Goal: Task Accomplishment & Management: Manage account settings

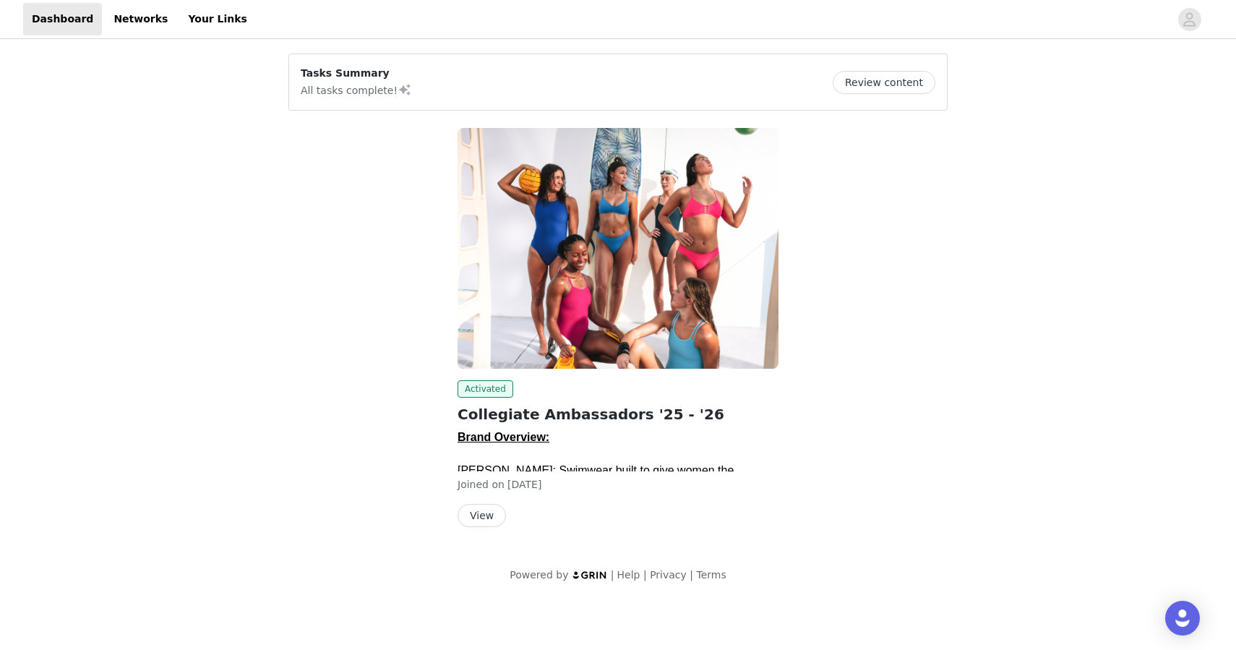
click at [875, 82] on button "Review content" at bounding box center [884, 82] width 103 height 23
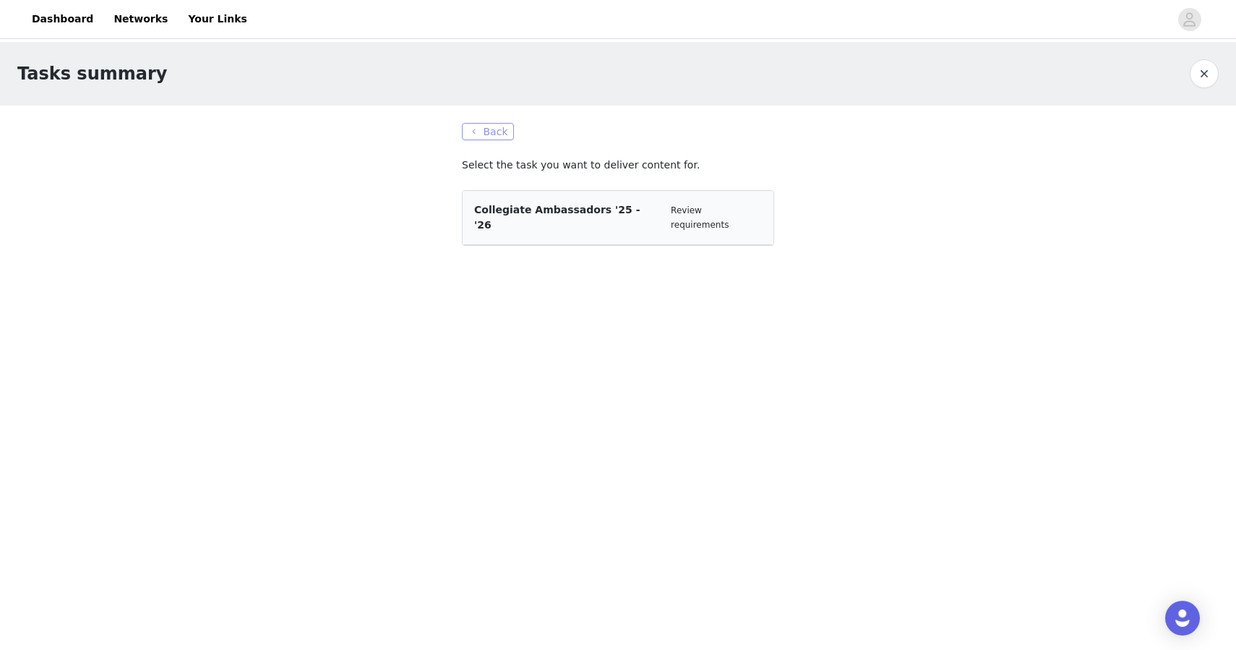
click at [494, 128] on button "Back" at bounding box center [488, 131] width 52 height 17
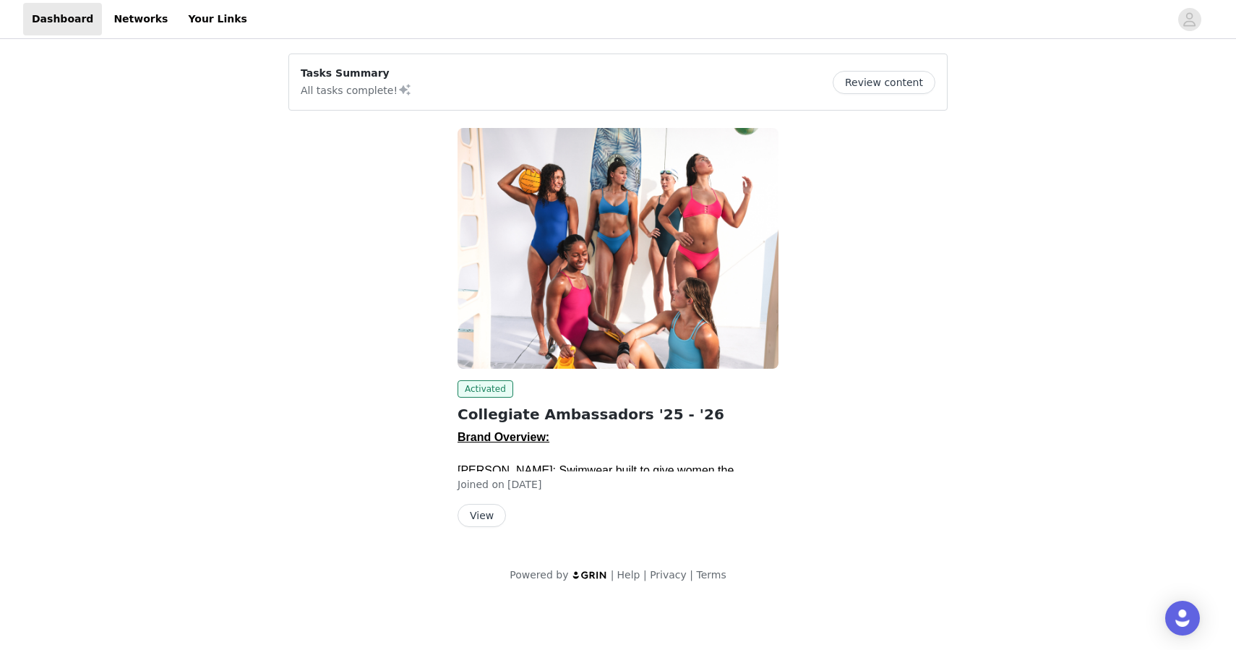
click at [491, 508] on button "View" at bounding box center [482, 515] width 48 height 23
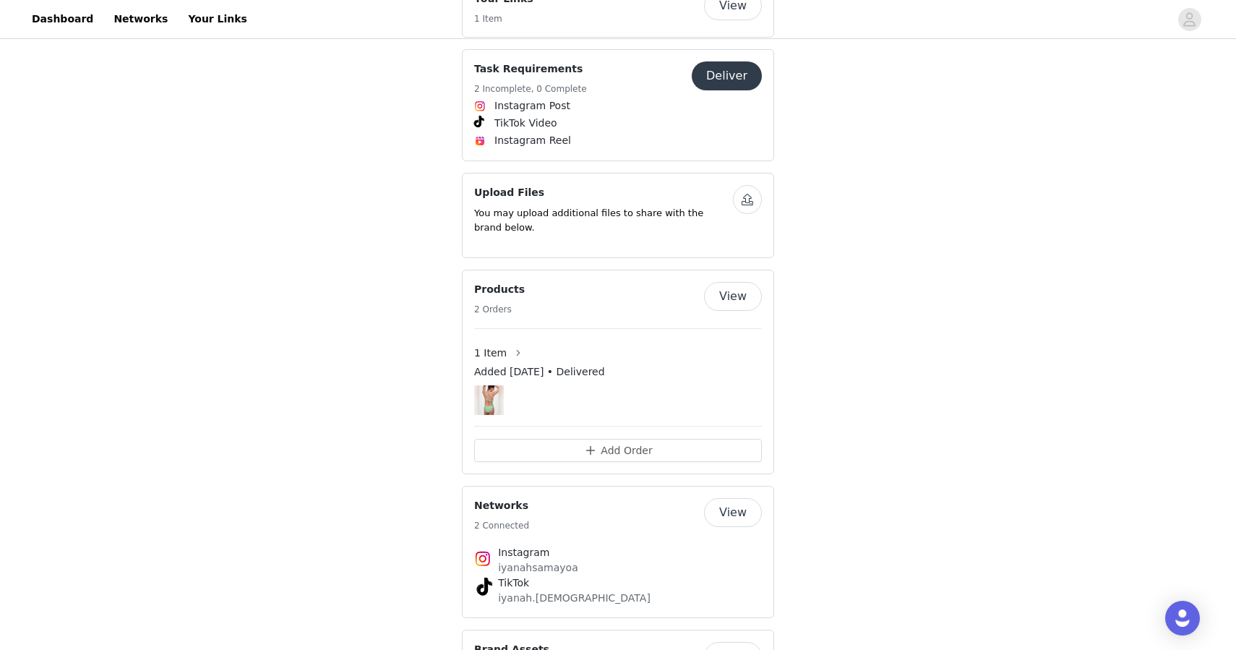
scroll to position [1094, 0]
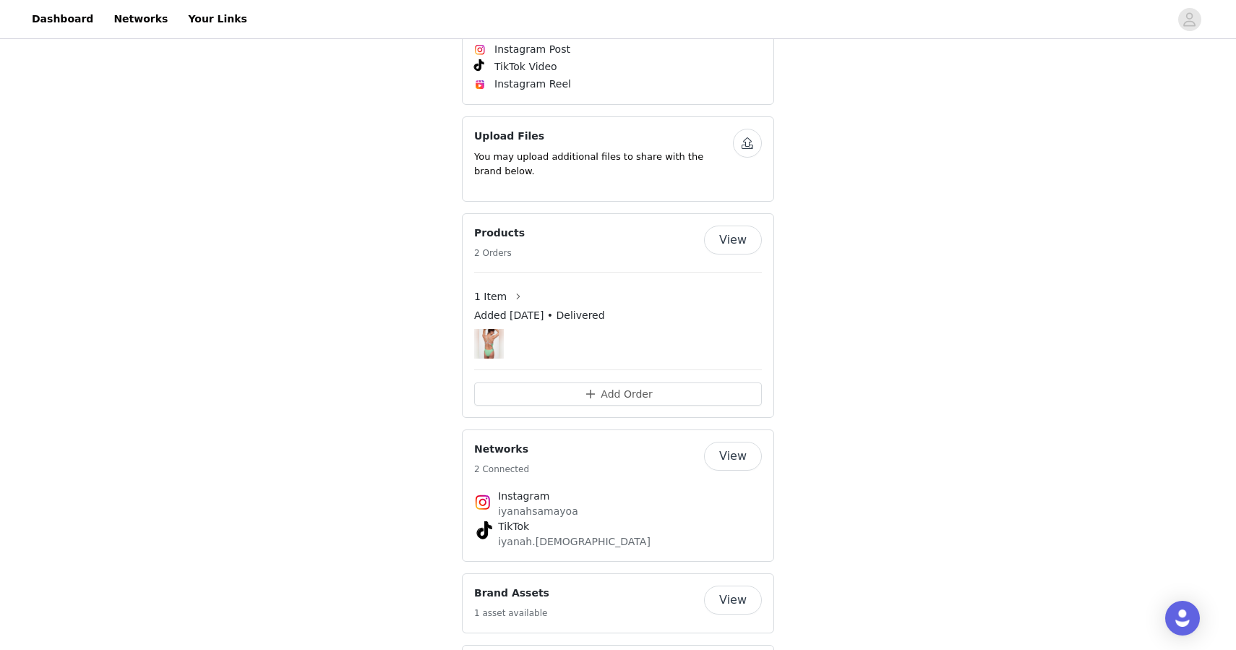
click at [728, 226] on button "View" at bounding box center [733, 240] width 58 height 29
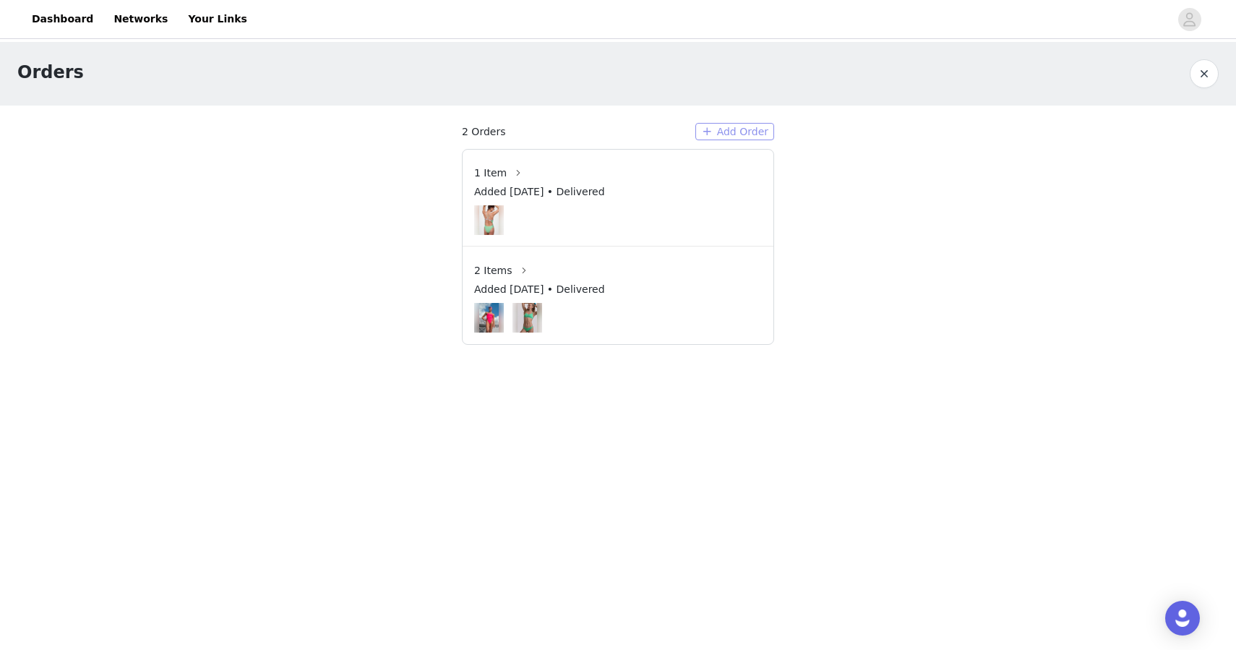
click at [708, 130] on button "Add Order" at bounding box center [734, 131] width 79 height 17
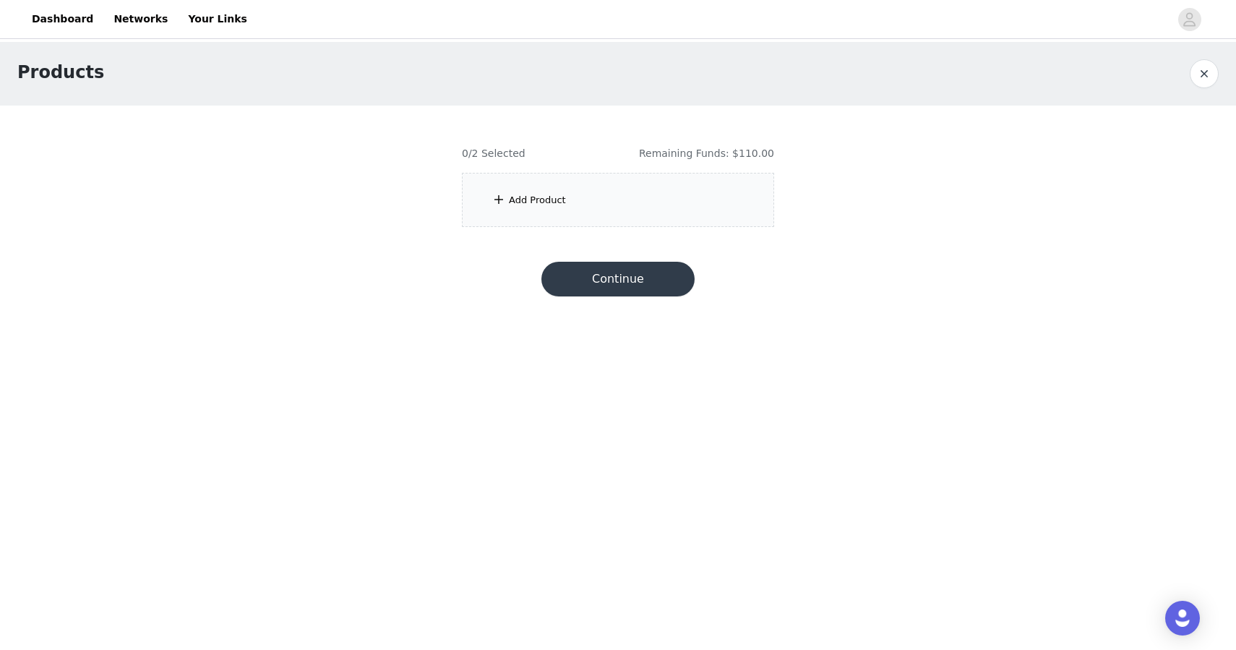
click at [512, 200] on div "Add Product" at bounding box center [537, 200] width 57 height 14
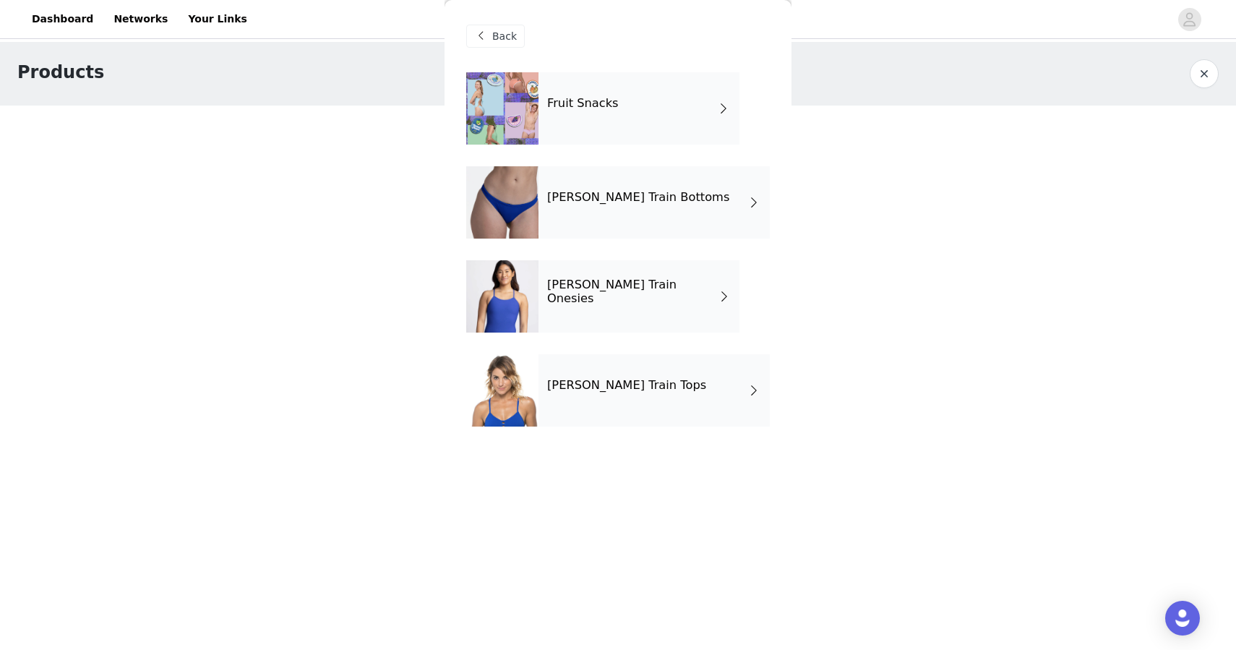
click at [696, 294] on div "[PERSON_NAME] Train Onesies" at bounding box center [639, 296] width 201 height 72
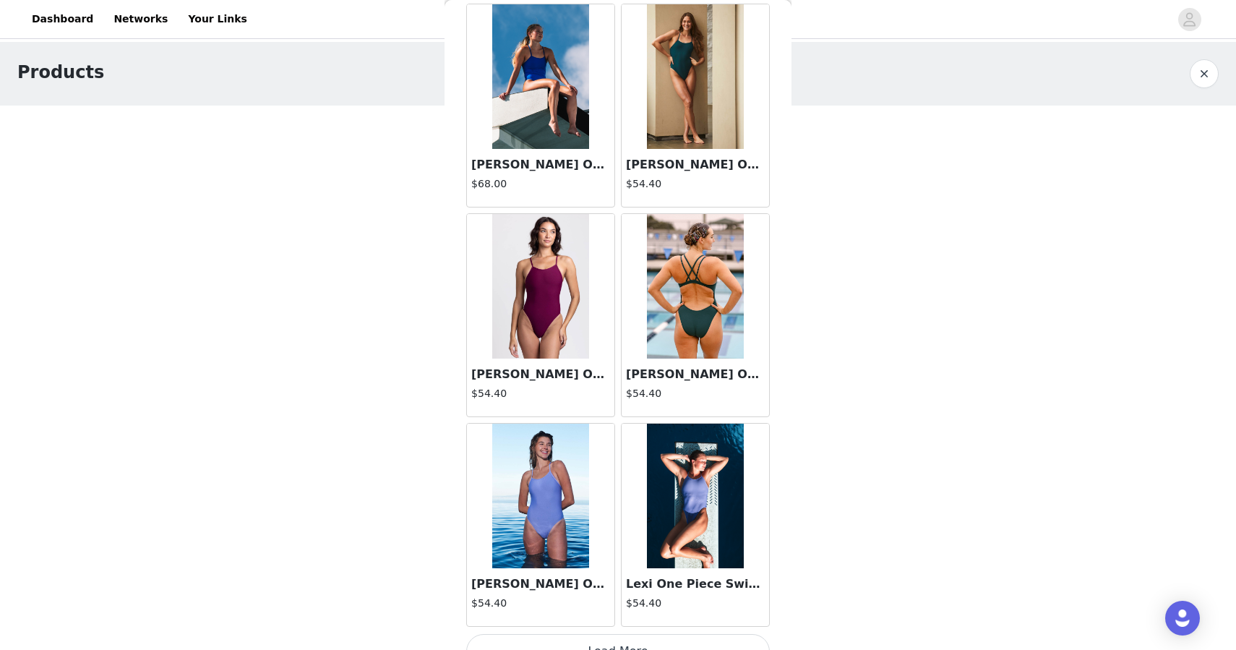
scroll to position [1562, 0]
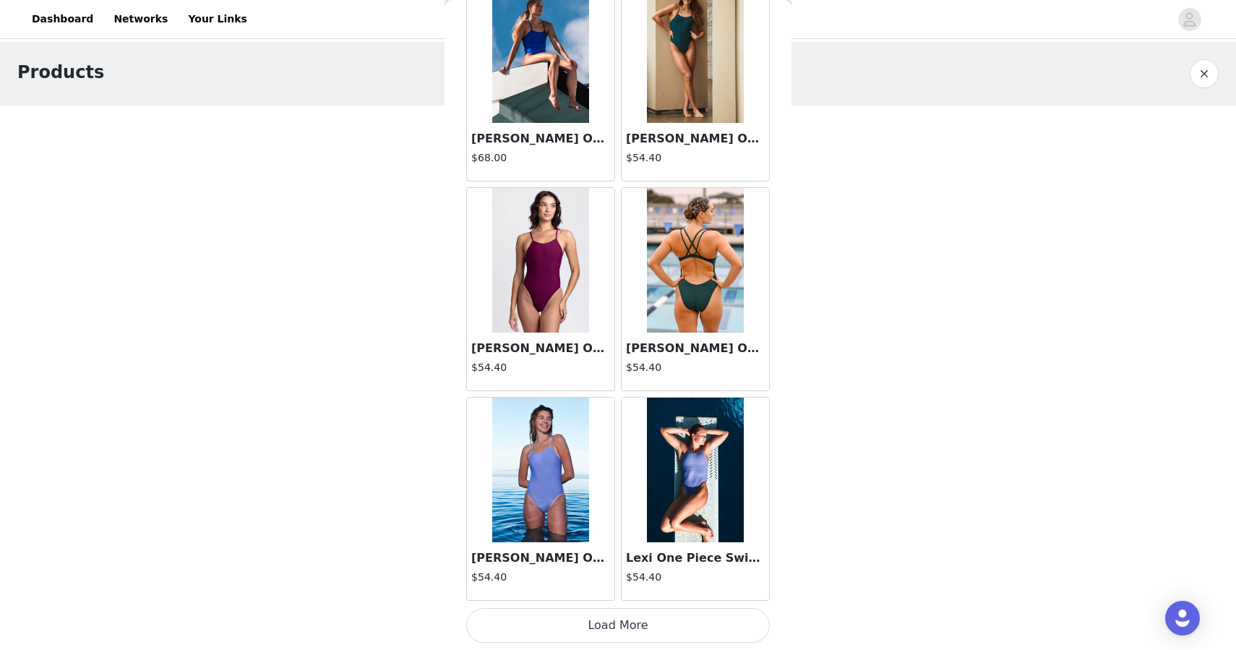
click at [634, 624] on button "Load More" at bounding box center [618, 625] width 304 height 35
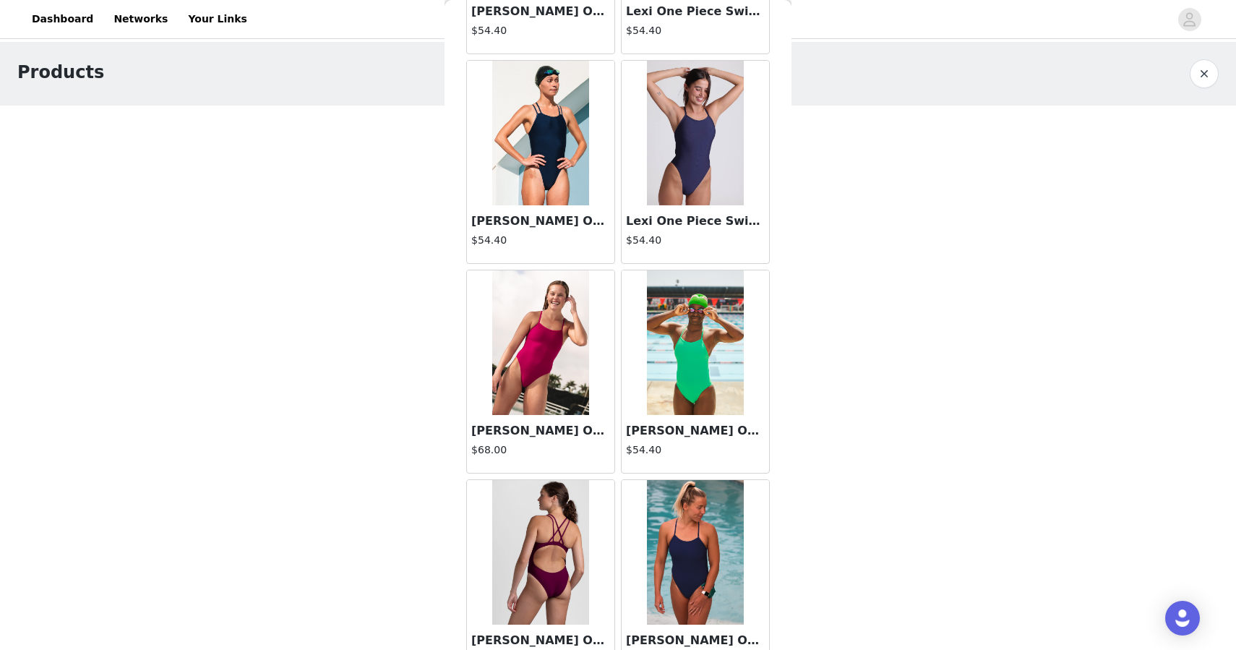
scroll to position [2238, 0]
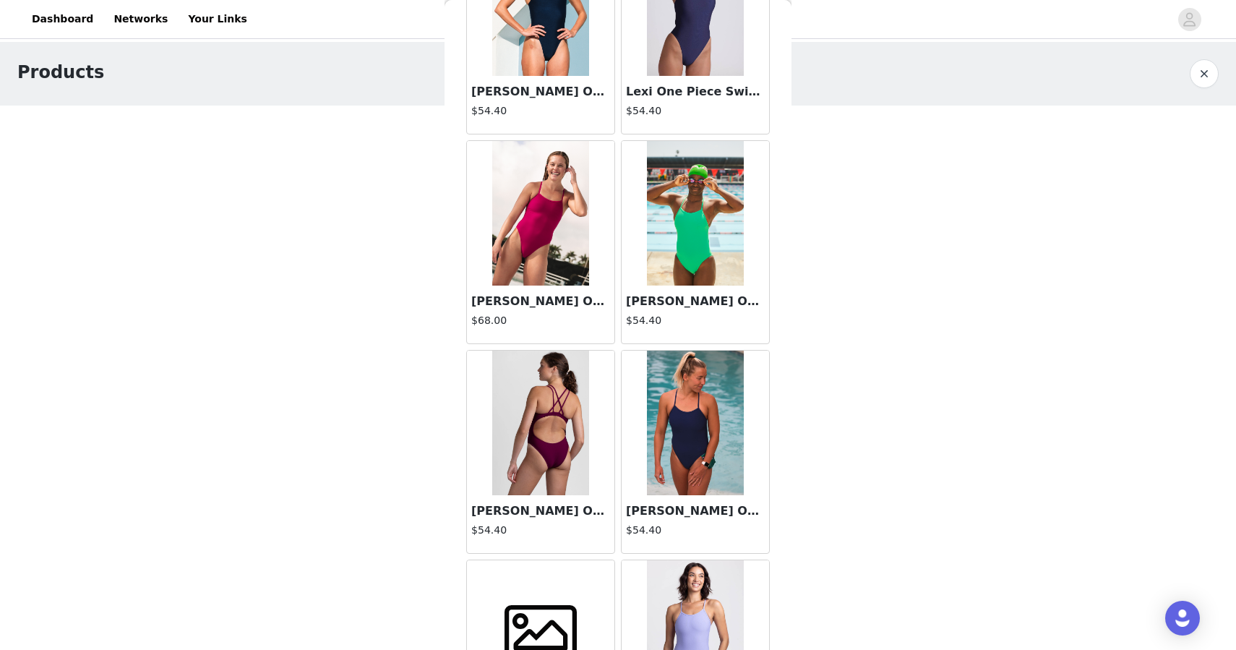
click at [557, 254] on img at bounding box center [540, 213] width 96 height 145
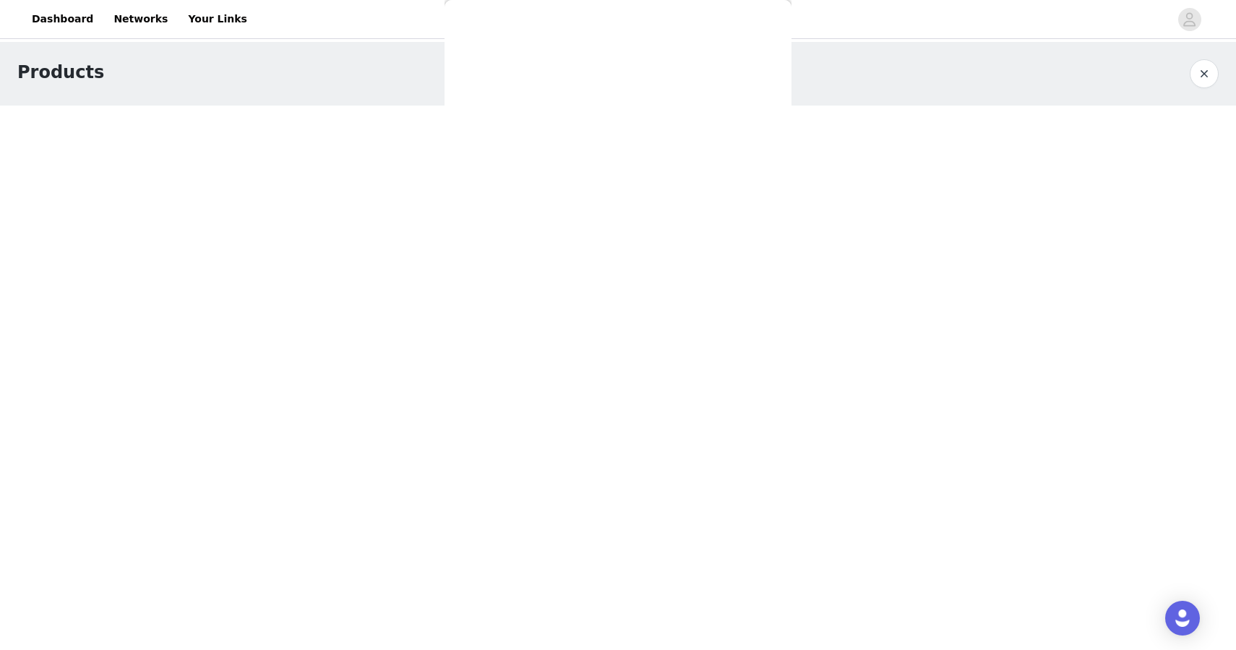
scroll to position [0, 0]
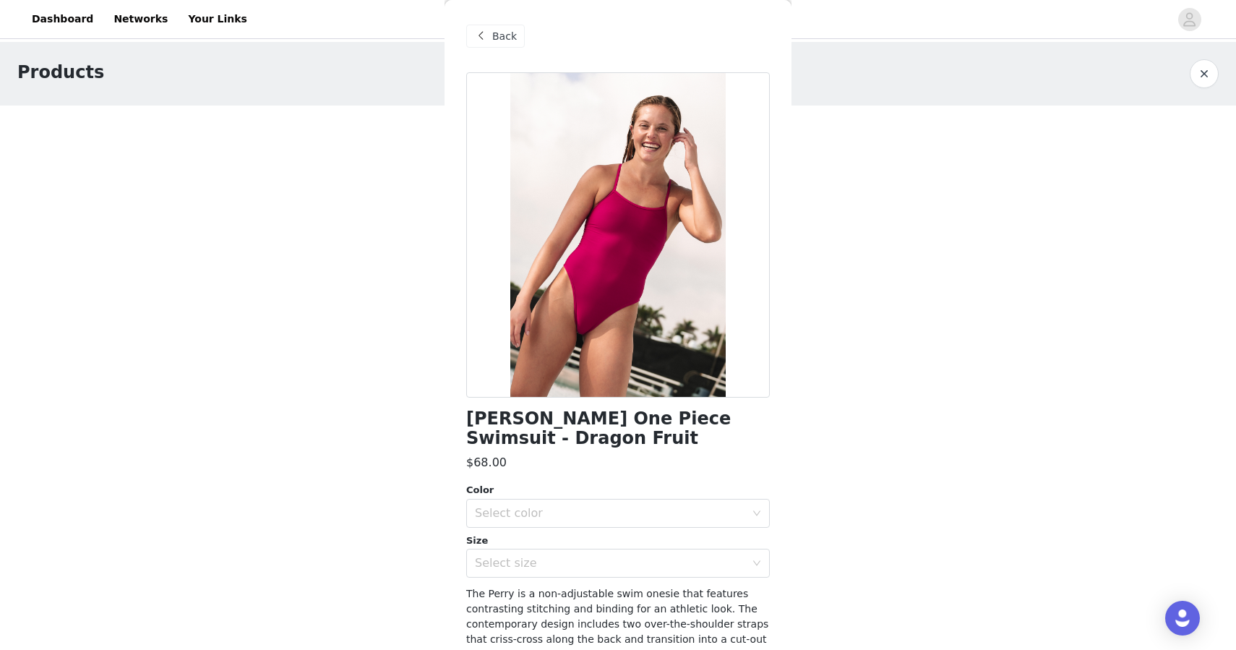
click at [488, 39] on span at bounding box center [480, 35] width 17 height 17
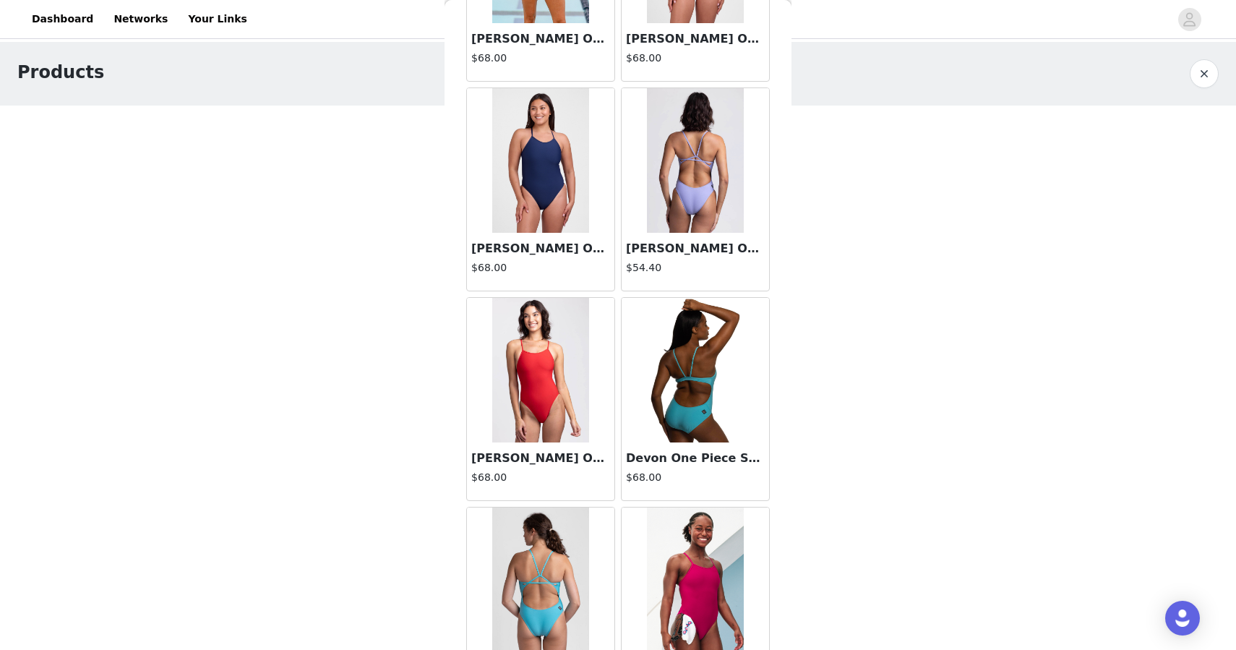
scroll to position [3659, 0]
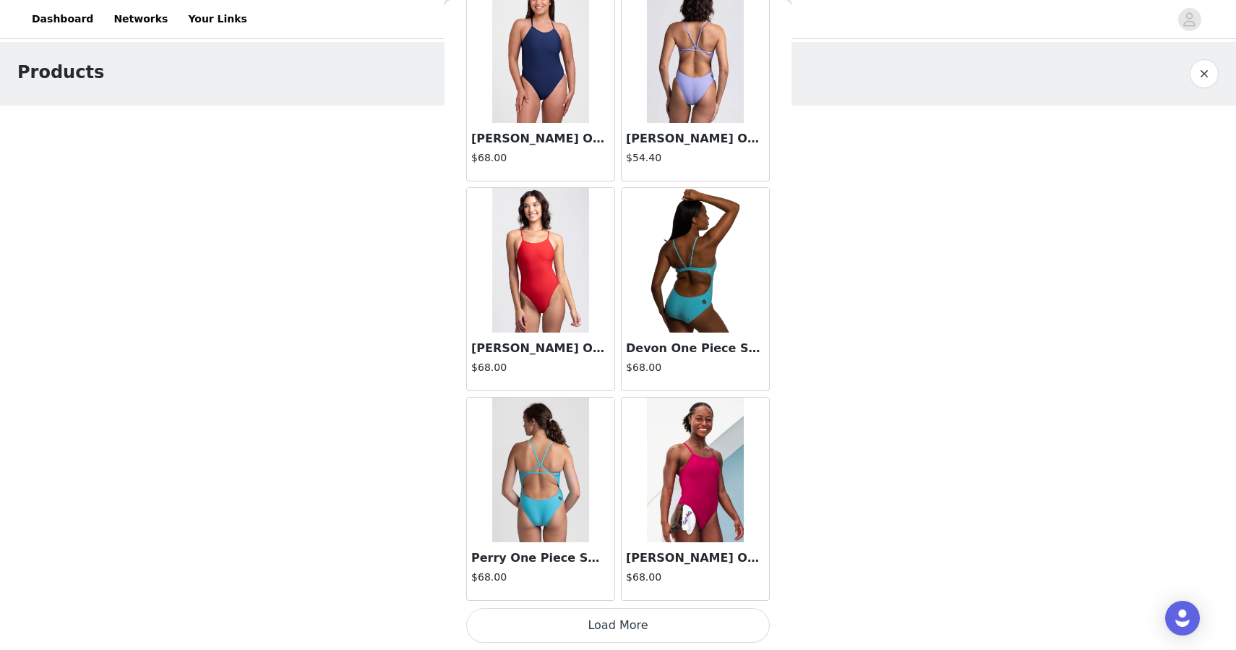
click at [630, 633] on button "Load More" at bounding box center [618, 625] width 304 height 35
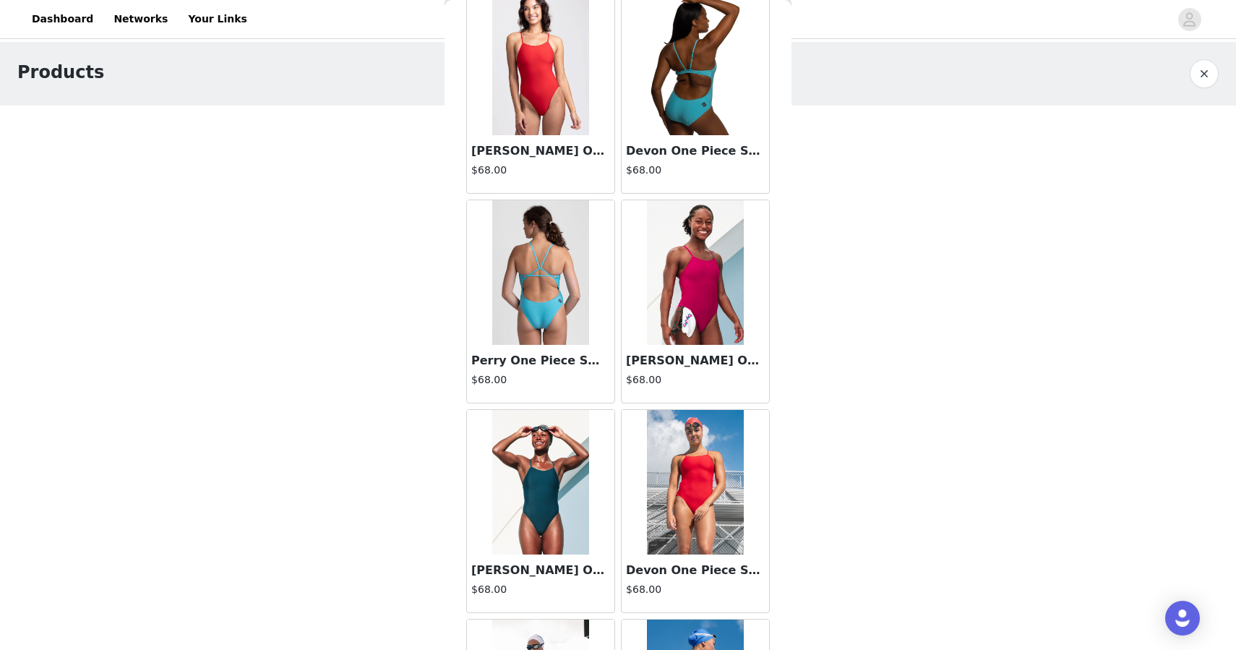
scroll to position [3855, 0]
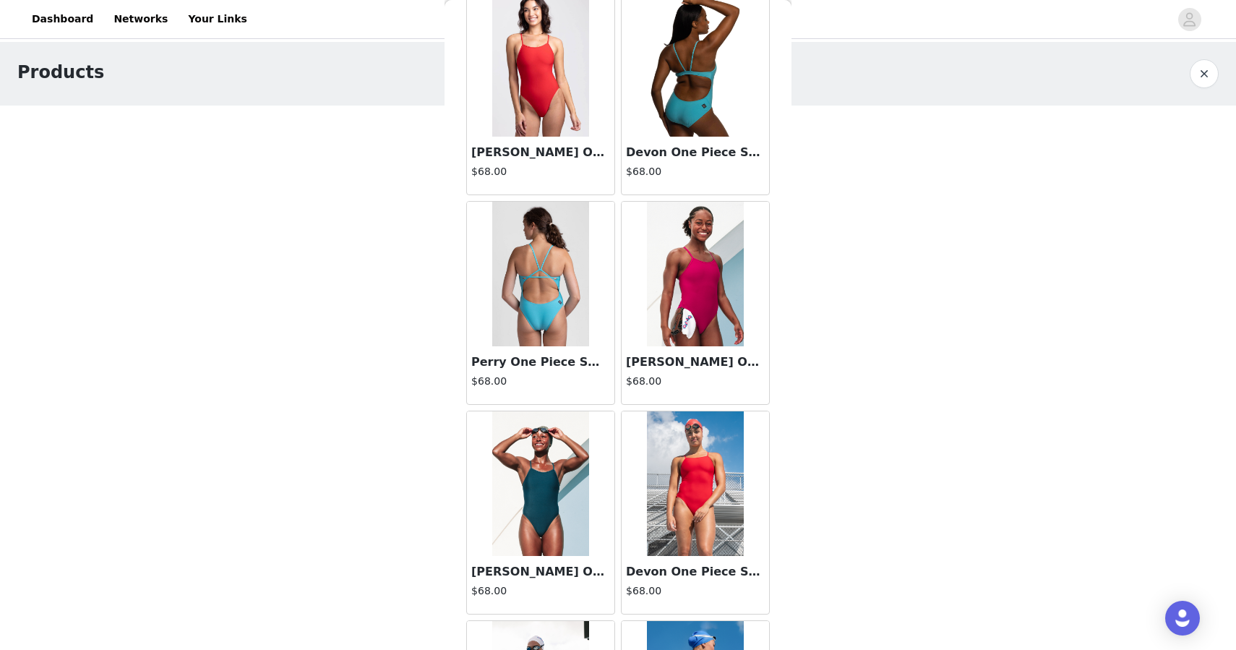
click at [712, 291] on img at bounding box center [695, 274] width 96 height 145
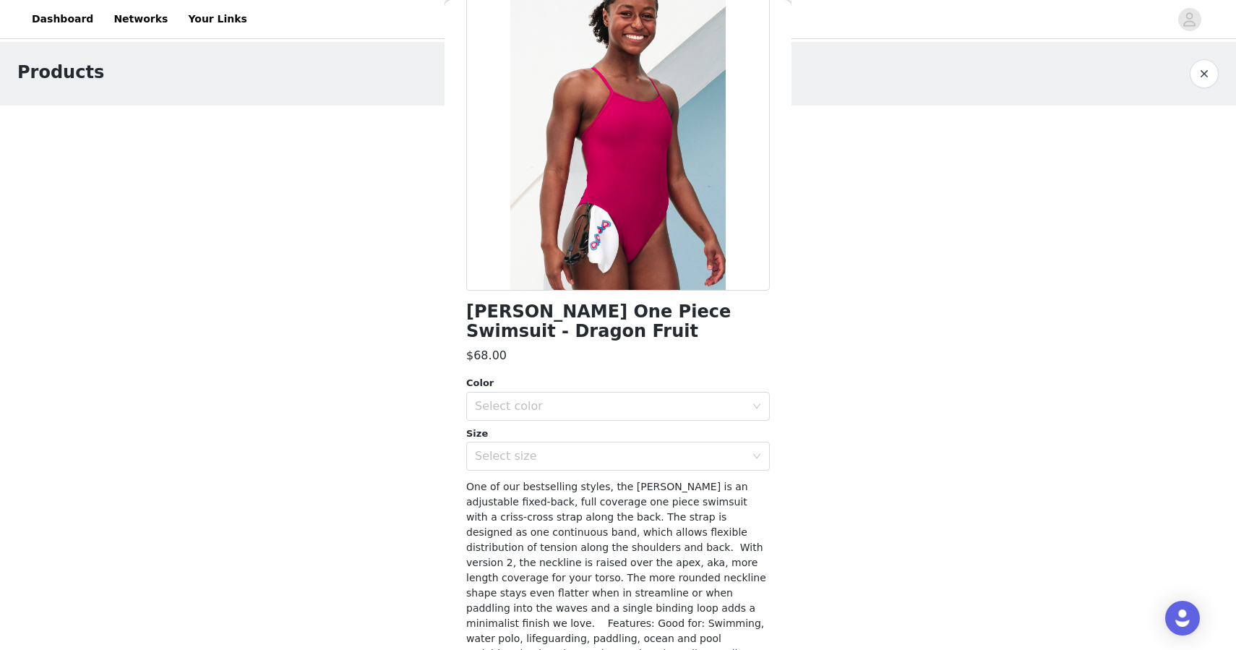
scroll to position [108, 0]
click at [603, 404] on div "Select color" at bounding box center [610, 405] width 270 height 14
click at [541, 437] on li "Dragon Fruit" at bounding box center [618, 436] width 304 height 23
click at [550, 461] on div "Select size" at bounding box center [610, 455] width 270 height 14
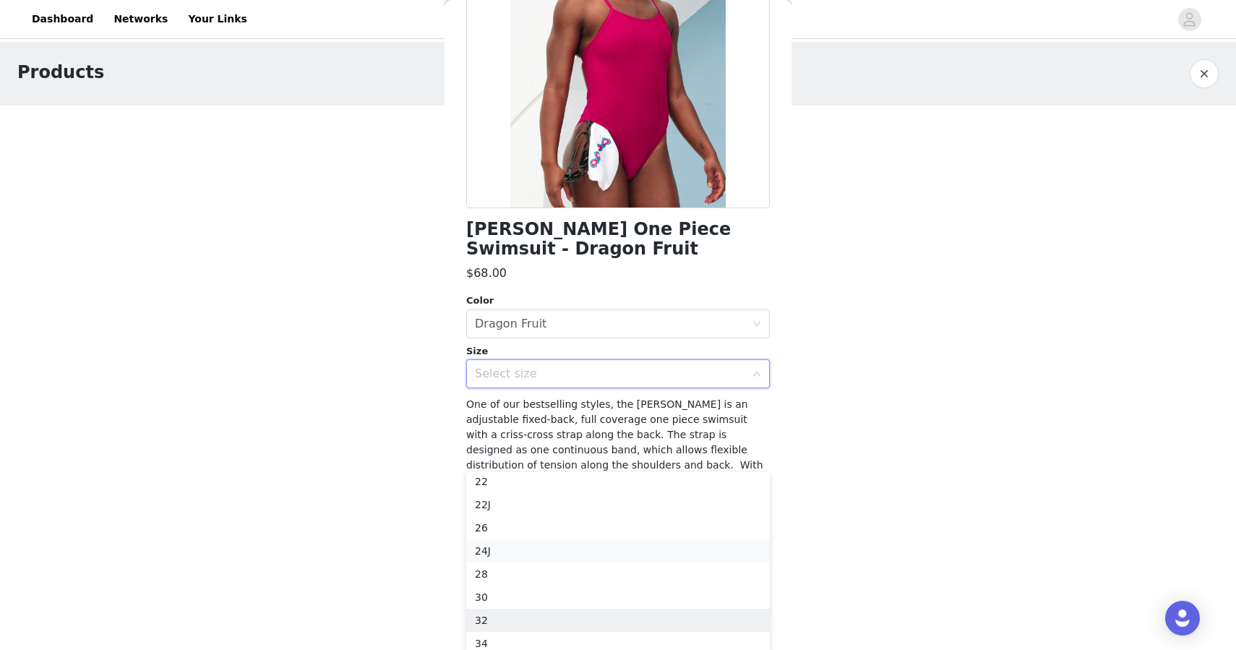
scroll to position [25, 0]
click at [481, 575] on li "28" at bounding box center [618, 576] width 304 height 23
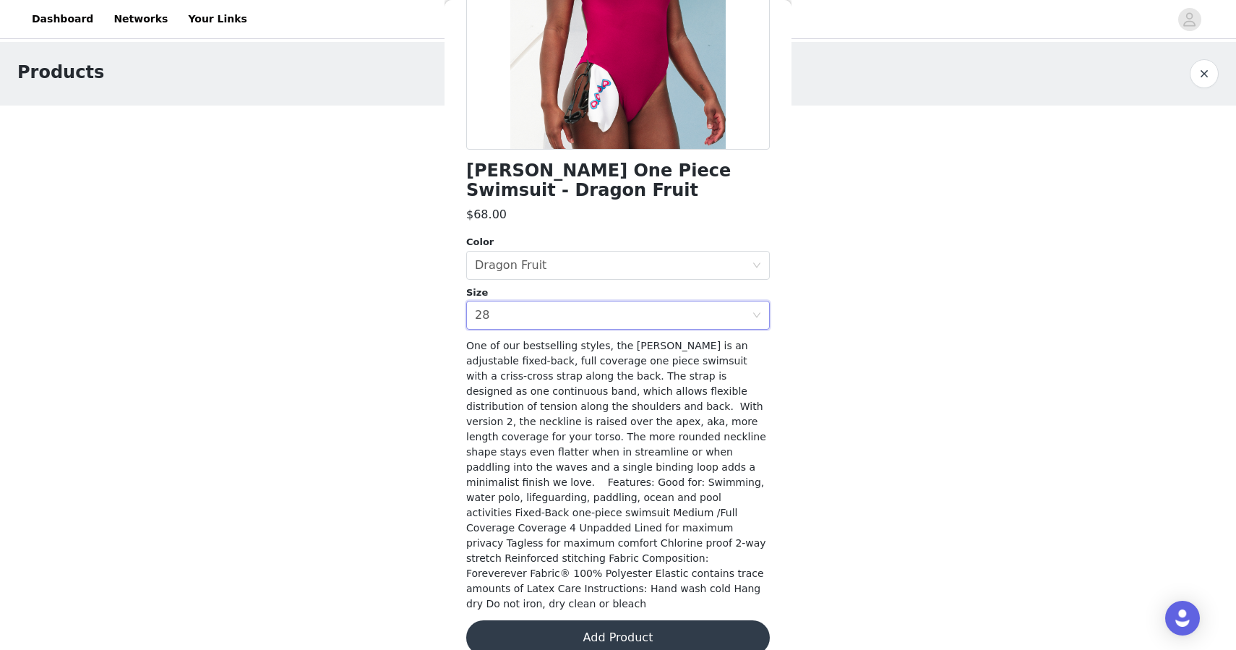
scroll to position [255, 0]
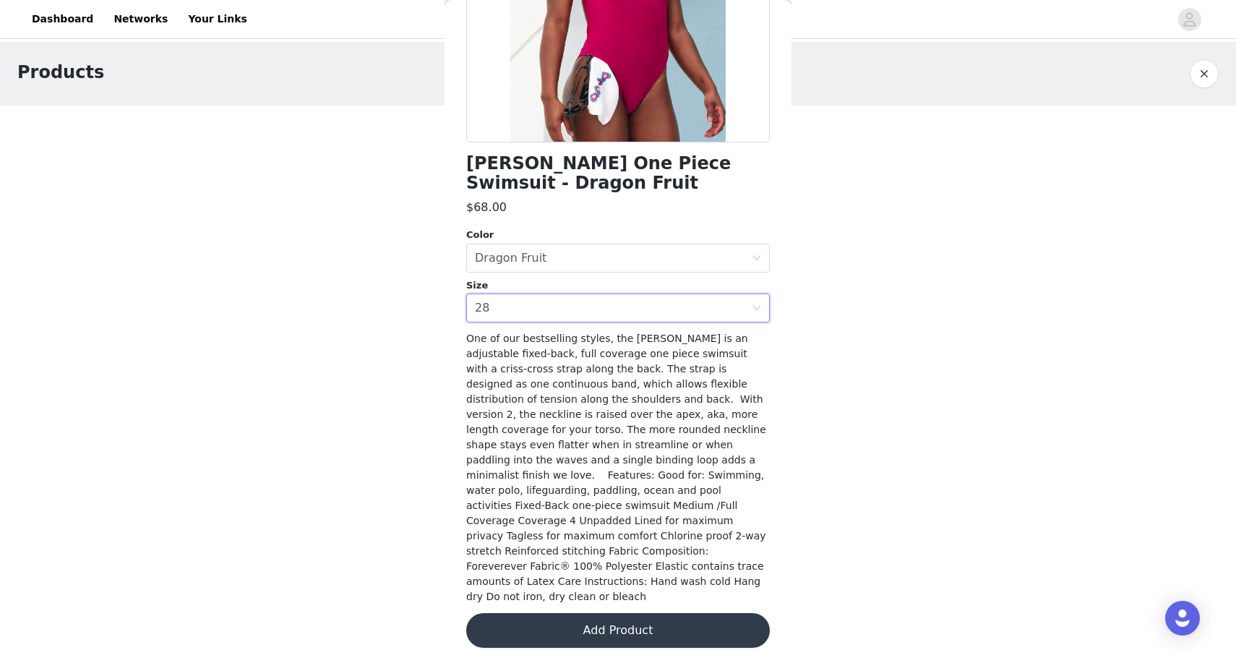
click at [547, 620] on button "Add Product" at bounding box center [618, 630] width 304 height 35
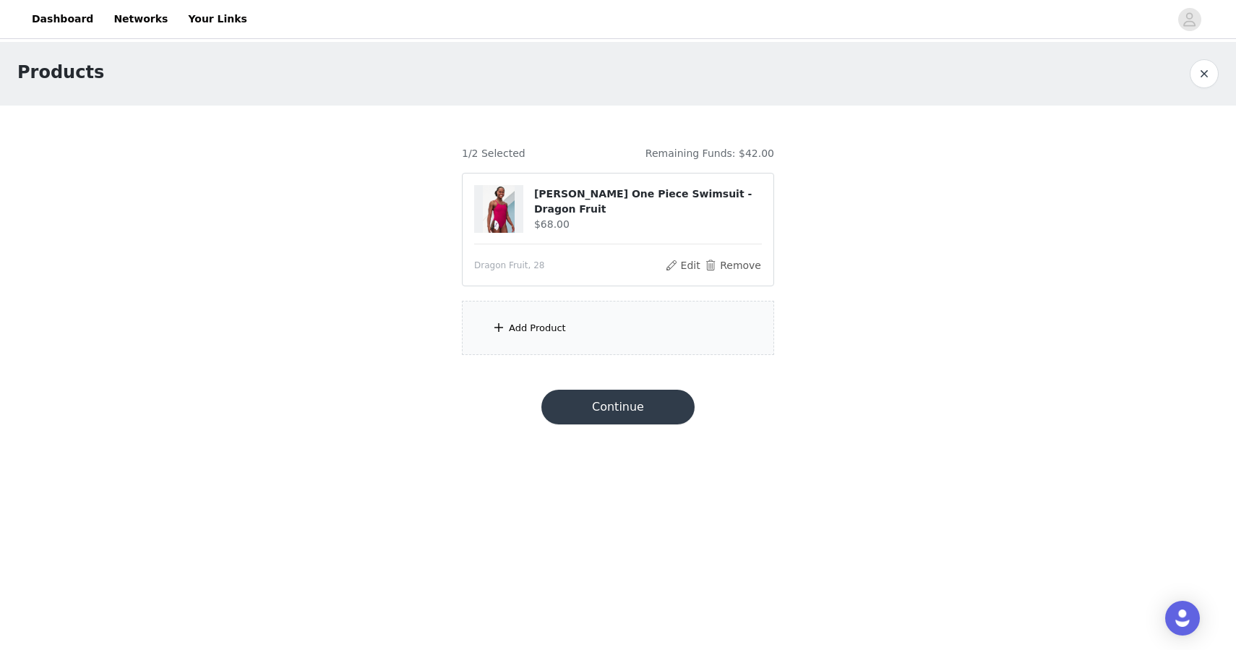
click at [517, 326] on div "Add Product" at bounding box center [537, 328] width 57 height 14
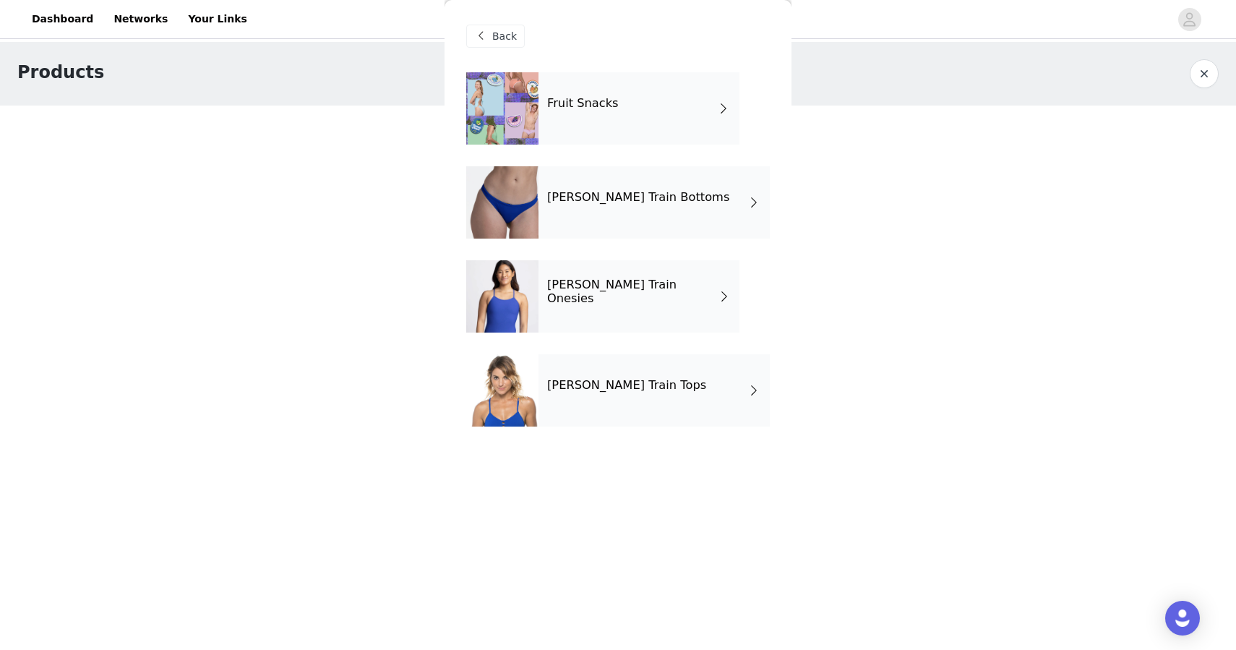
click at [698, 213] on div "[PERSON_NAME] Train Bottoms" at bounding box center [654, 202] width 231 height 72
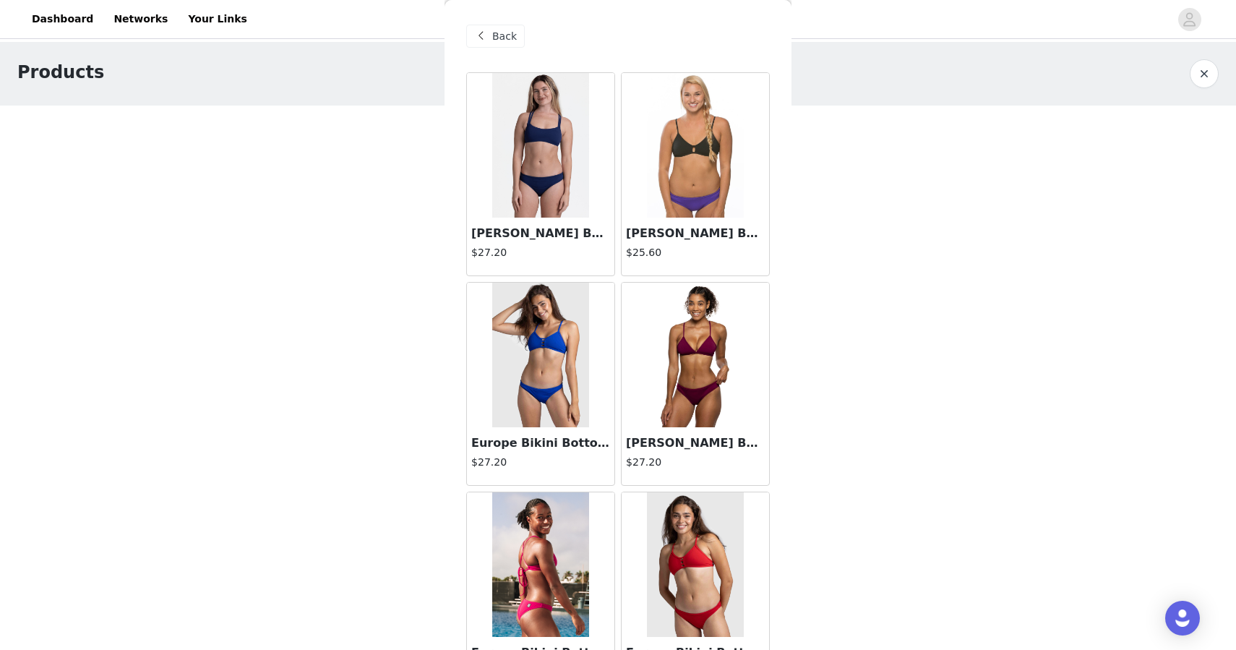
click at [482, 38] on span at bounding box center [480, 35] width 17 height 17
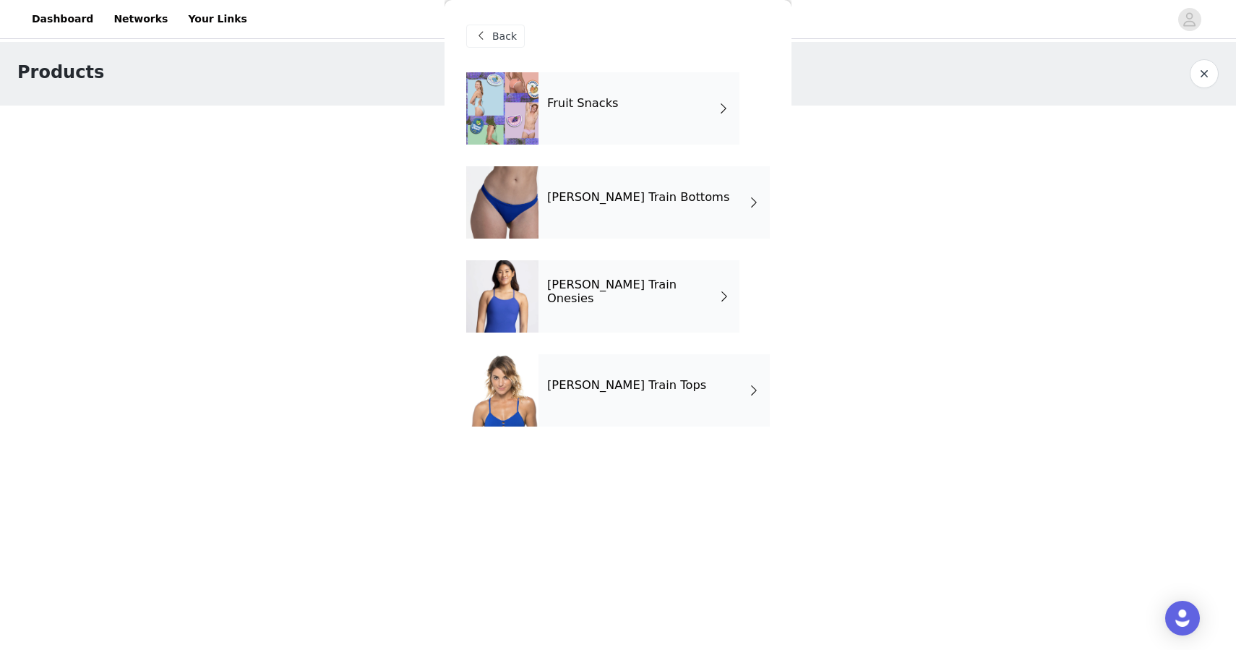
click at [721, 117] on div "Fruit Snacks" at bounding box center [639, 108] width 201 height 72
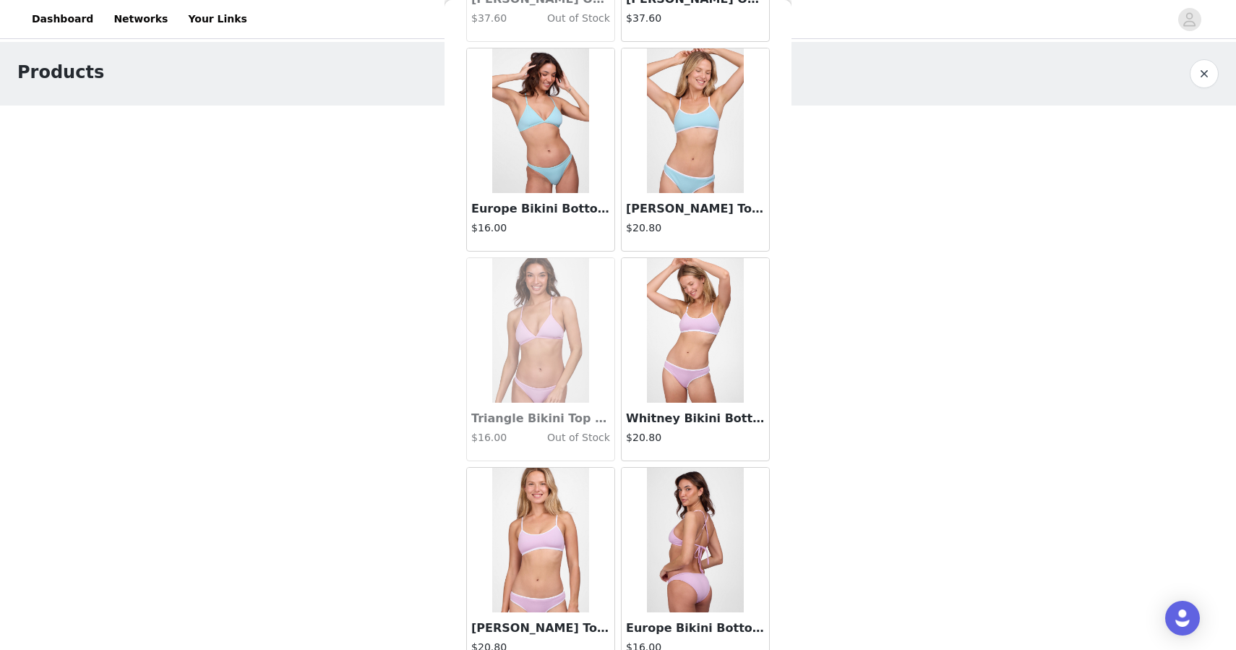
scroll to position [0, 0]
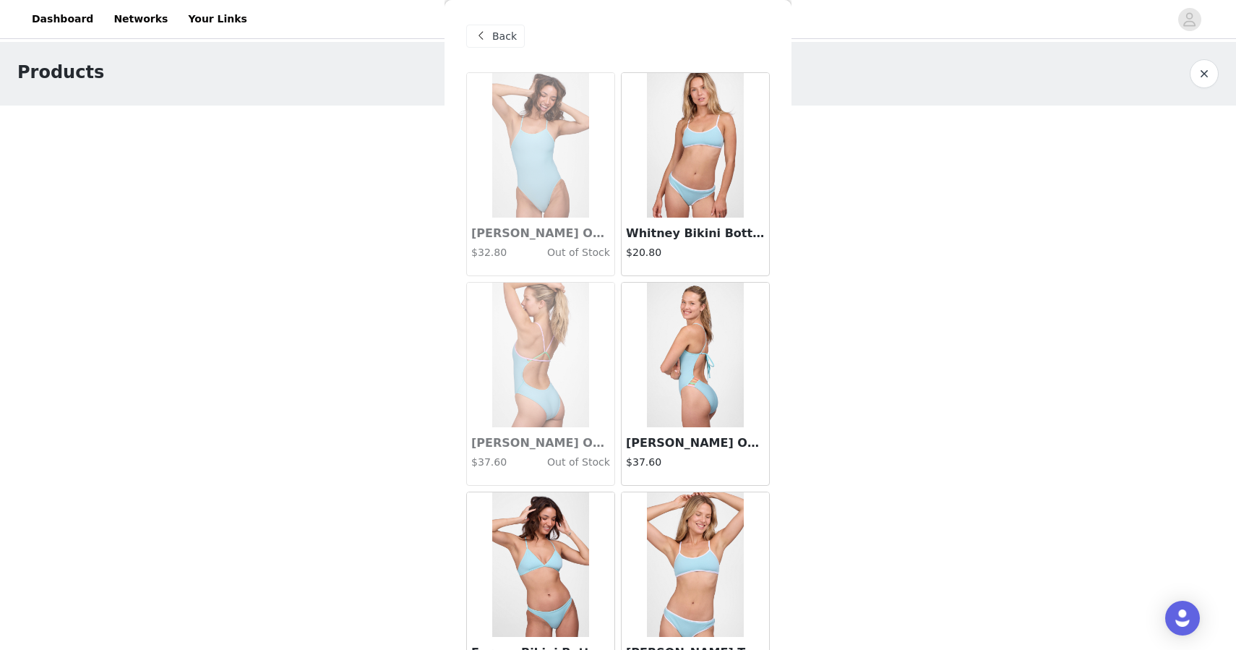
click at [473, 27] on span at bounding box center [480, 35] width 17 height 17
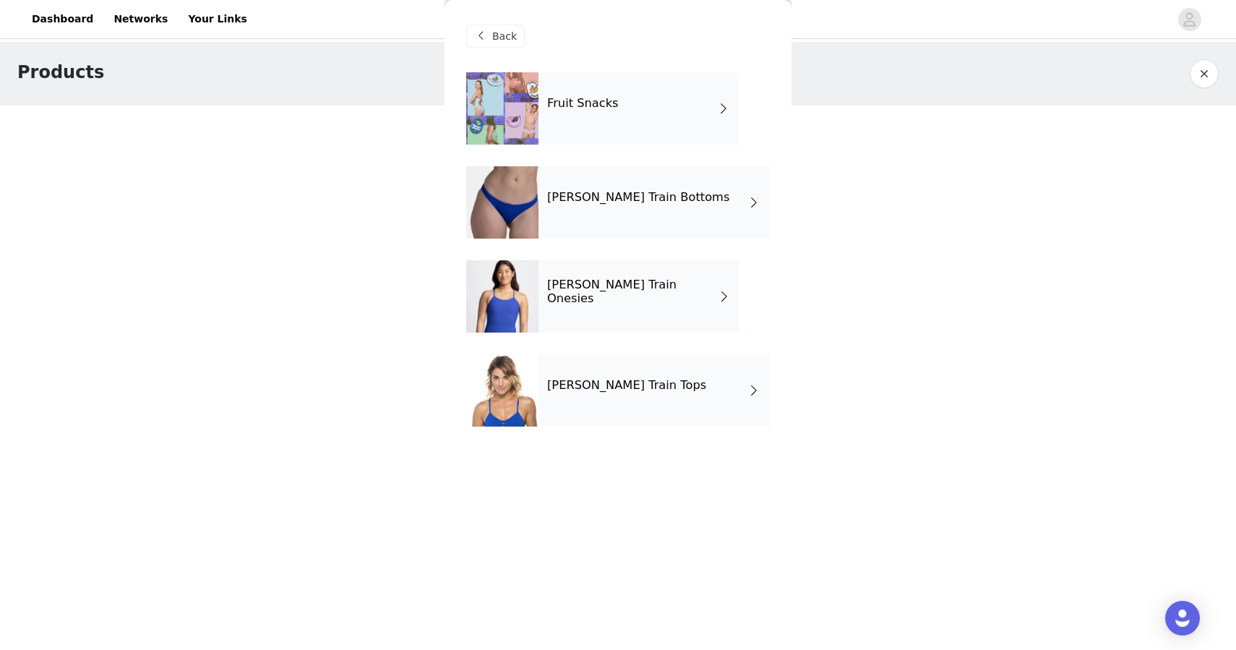
click at [690, 202] on div "[PERSON_NAME] Train Bottoms" at bounding box center [654, 202] width 231 height 72
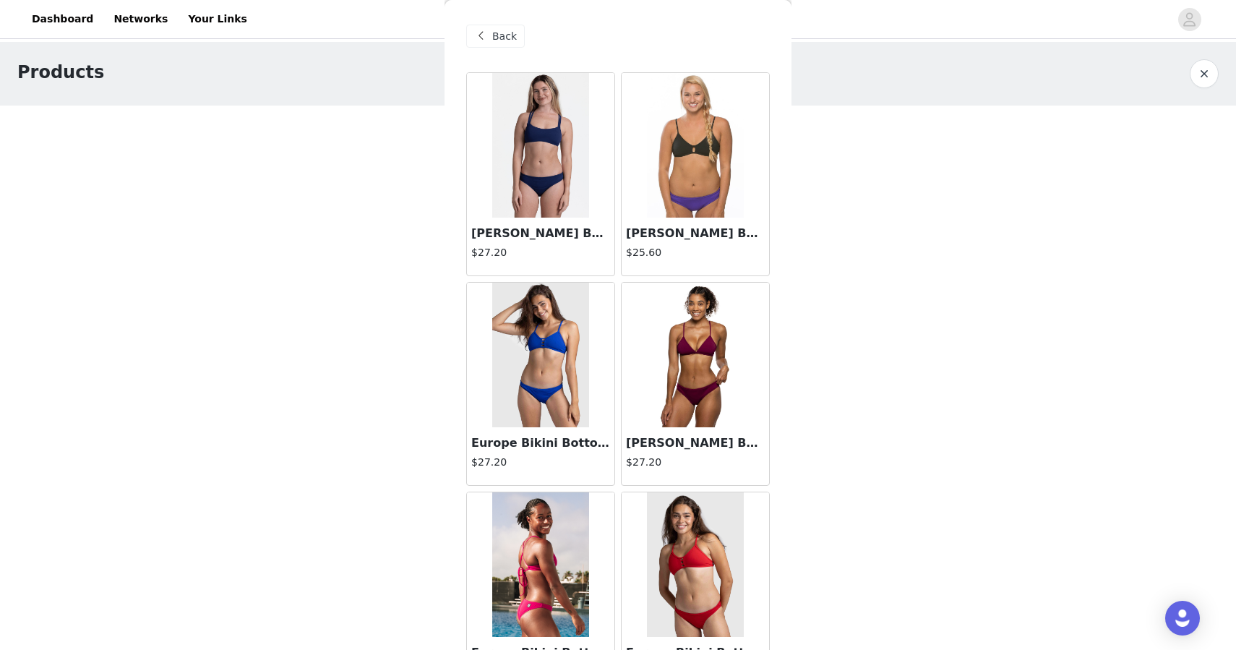
click at [482, 35] on span at bounding box center [480, 35] width 17 height 17
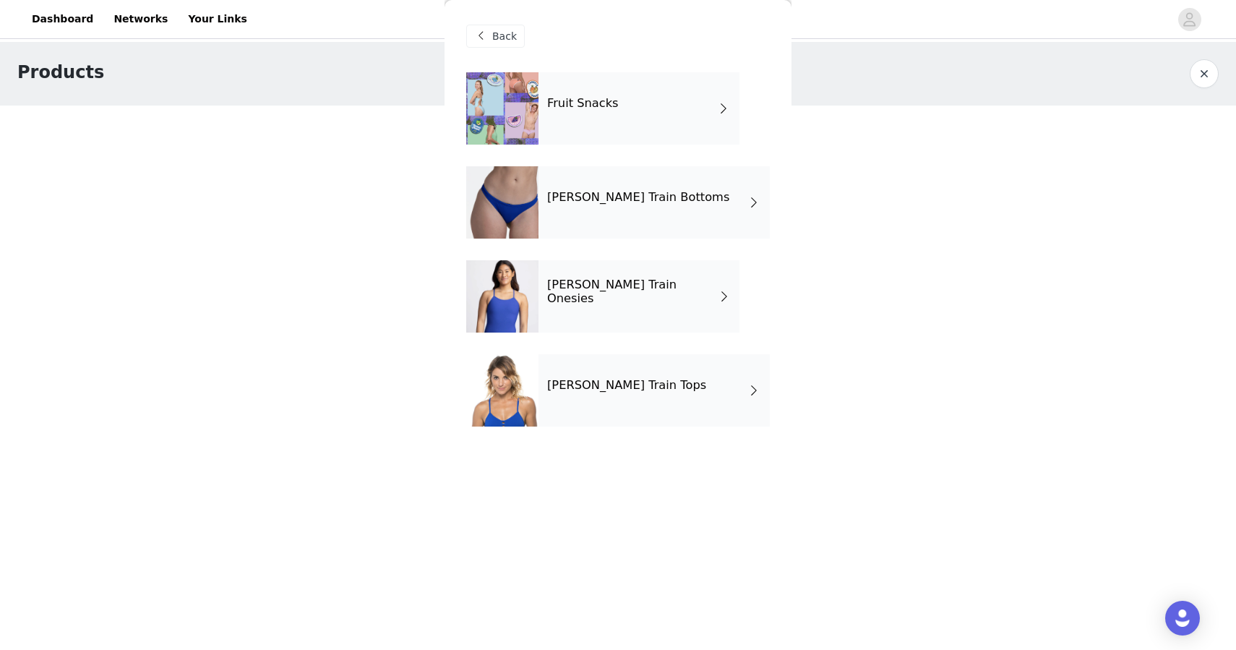
click at [575, 393] on div "[PERSON_NAME] Train Tops" at bounding box center [654, 390] width 231 height 72
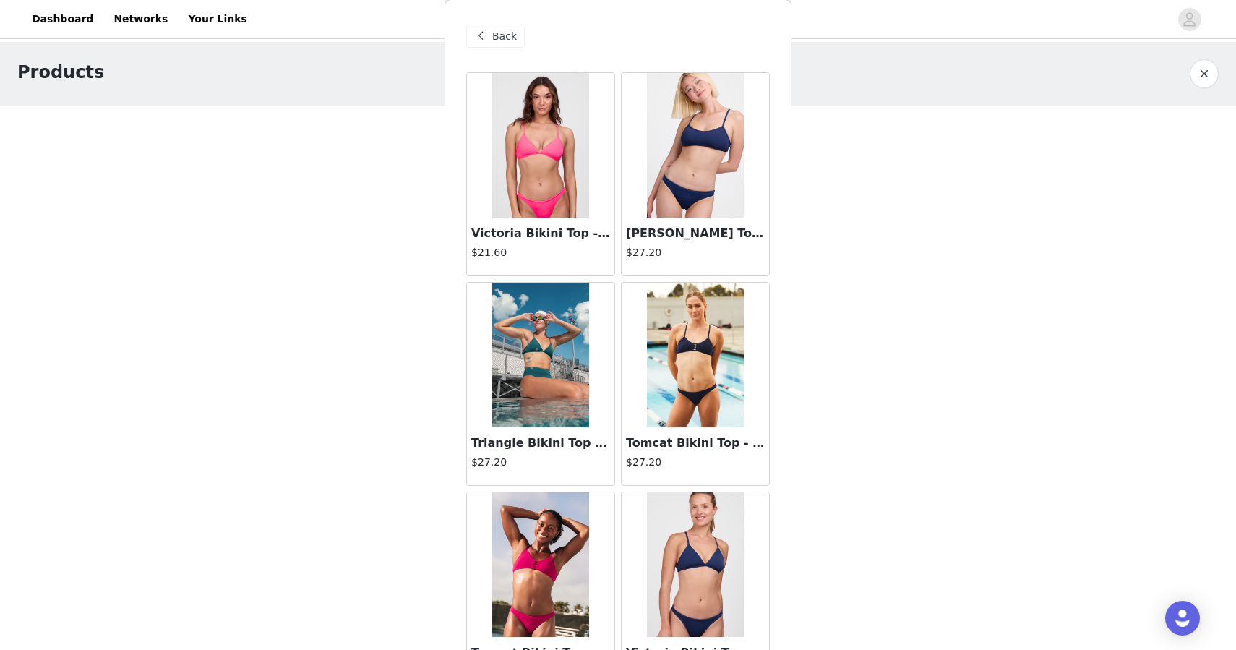
click at [496, 41] on span "Back" at bounding box center [504, 36] width 25 height 15
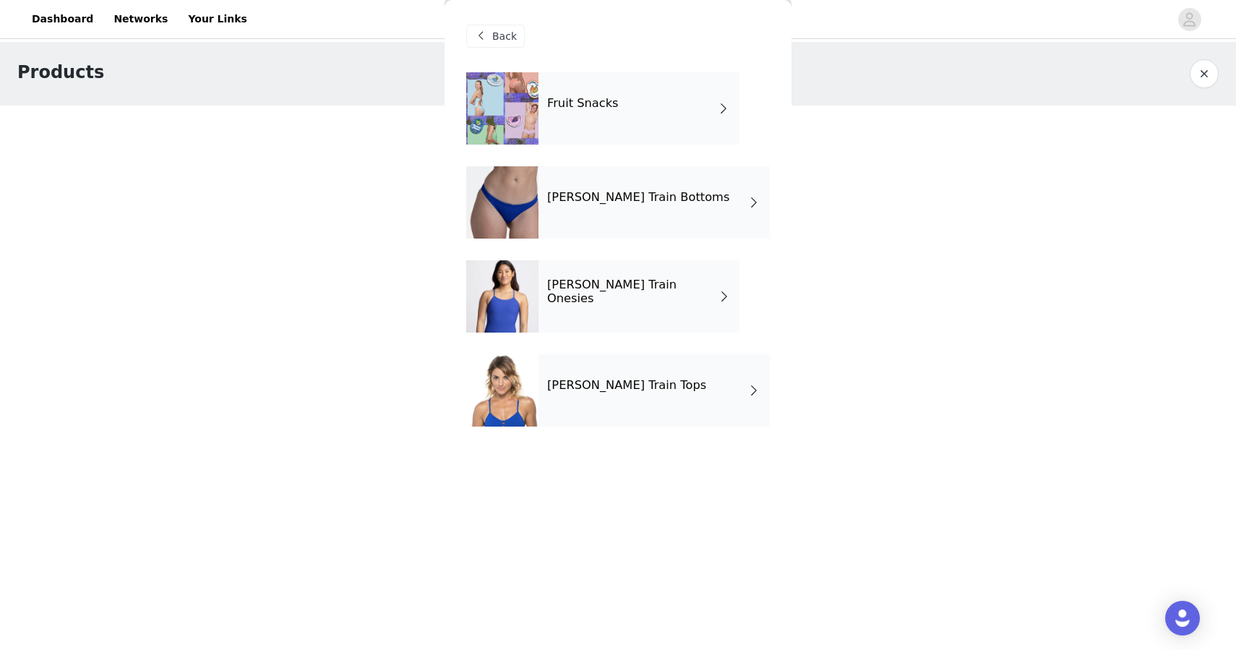
click at [655, 132] on div "Fruit Snacks" at bounding box center [639, 108] width 201 height 72
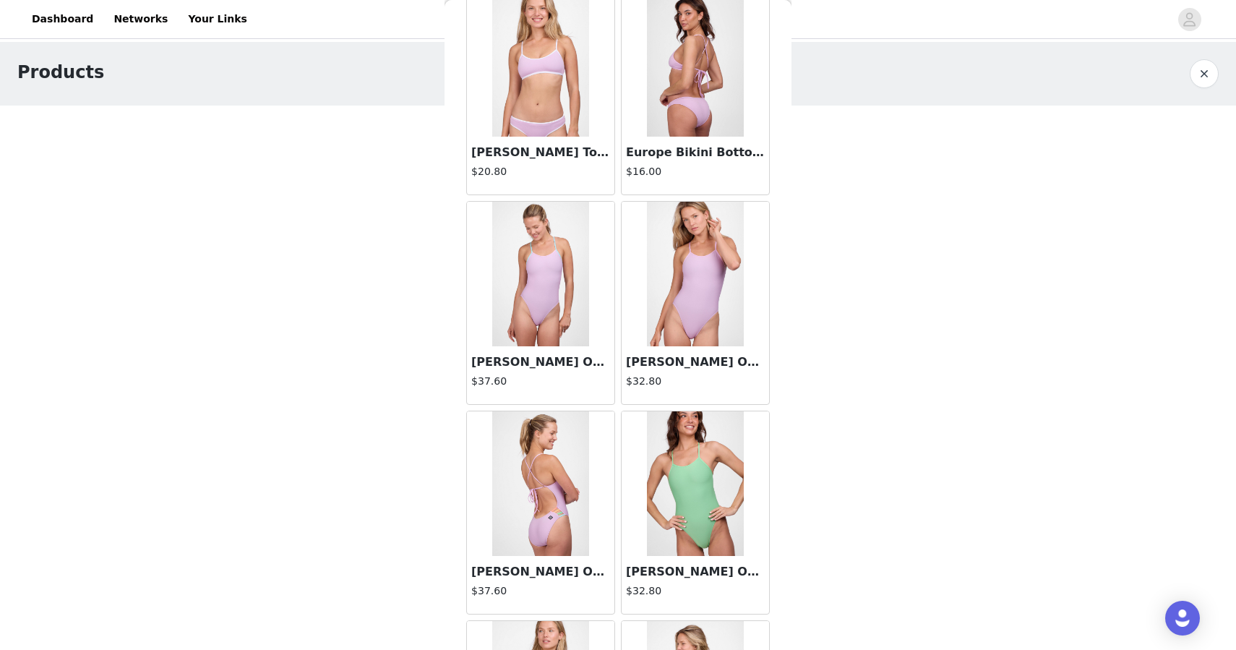
scroll to position [920, 0]
click at [549, 361] on h3 "[PERSON_NAME] One Piece Swimsuit - Sour Grape Contrast" at bounding box center [540, 361] width 139 height 17
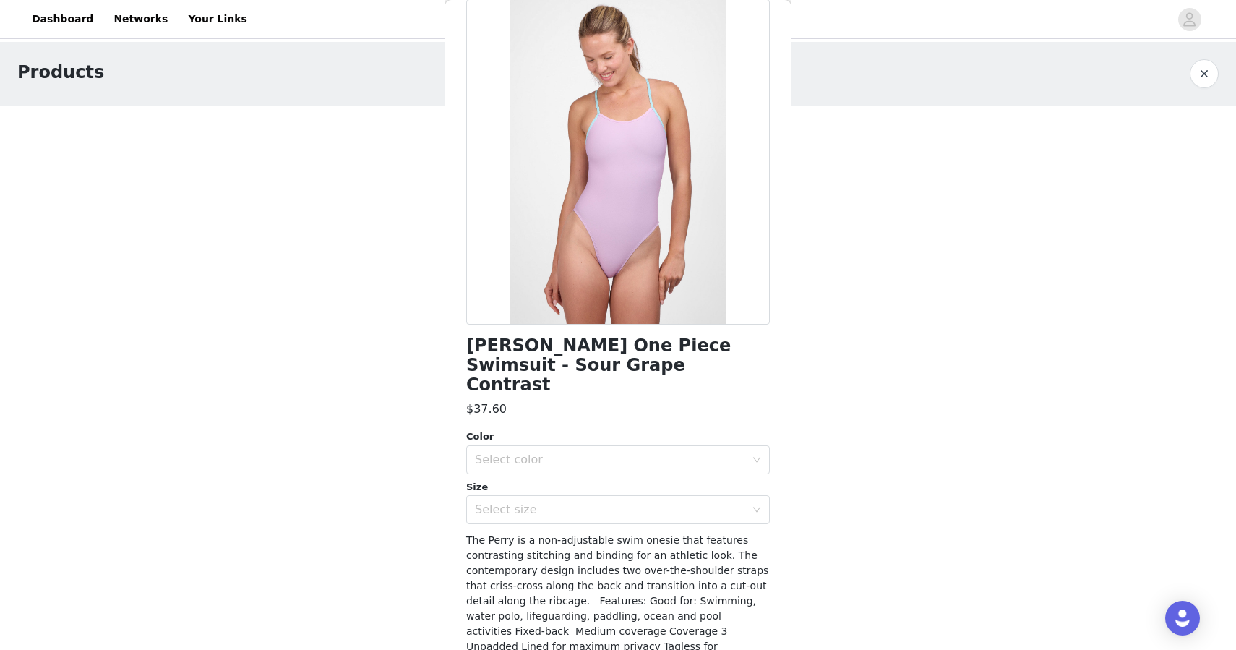
scroll to position [91, 0]
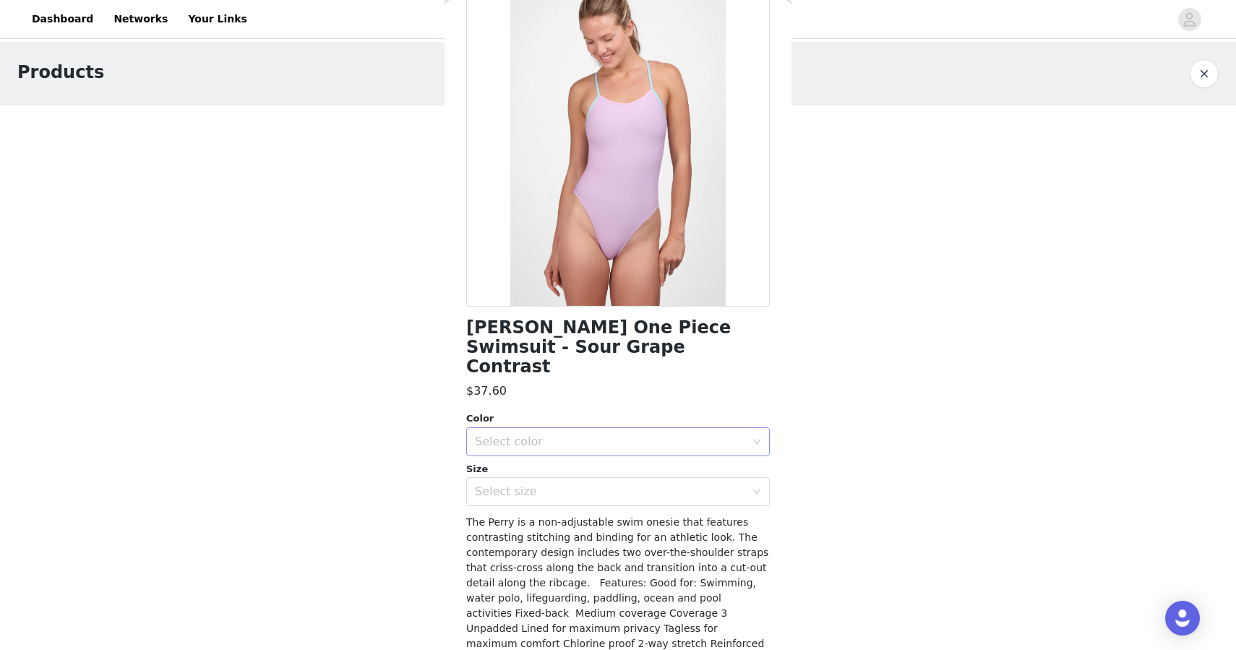
click at [544, 434] on div "Select color" at bounding box center [610, 441] width 270 height 14
click at [539, 452] on li "Sour Grape & Huckleberry & Tangelo" at bounding box center [618, 453] width 304 height 23
click at [570, 484] on div "Select size" at bounding box center [610, 491] width 270 height 14
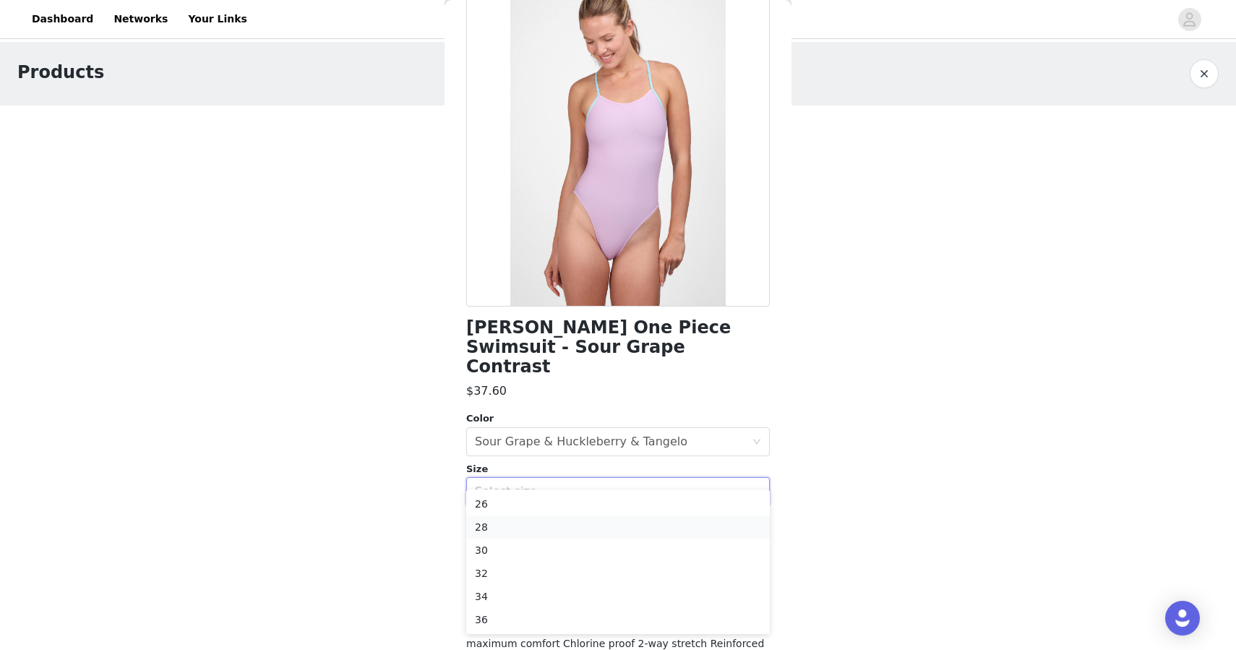
click at [497, 526] on li "28" at bounding box center [618, 526] width 304 height 23
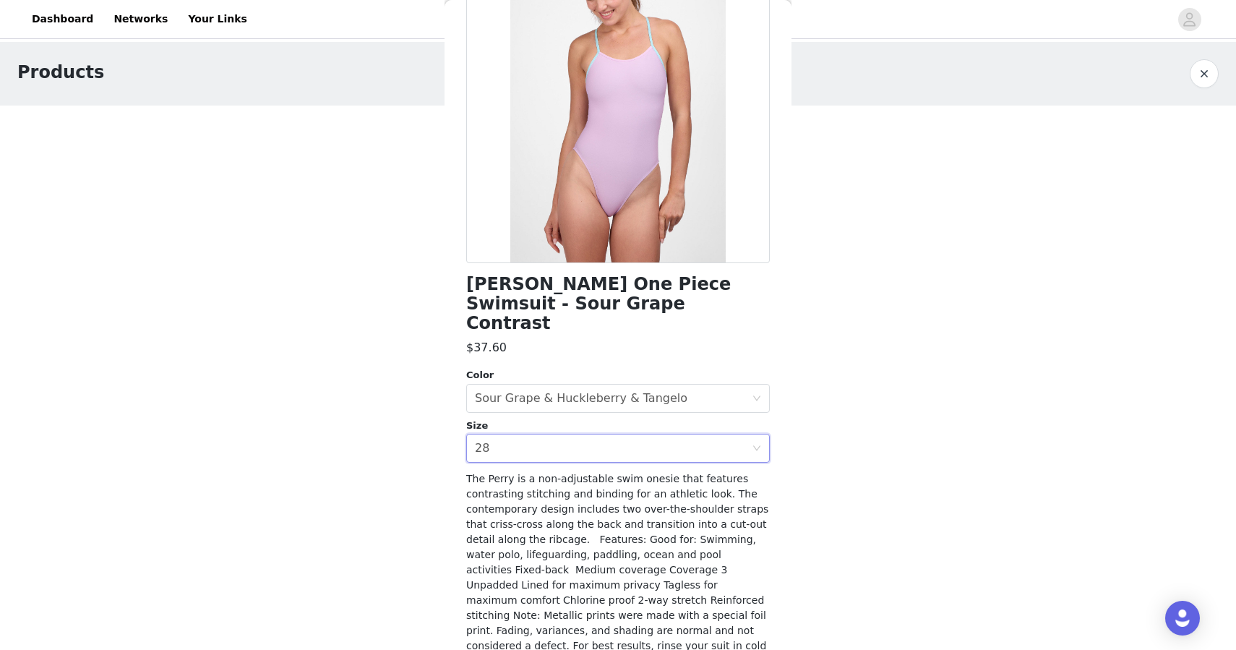
scroll to position [225, 0]
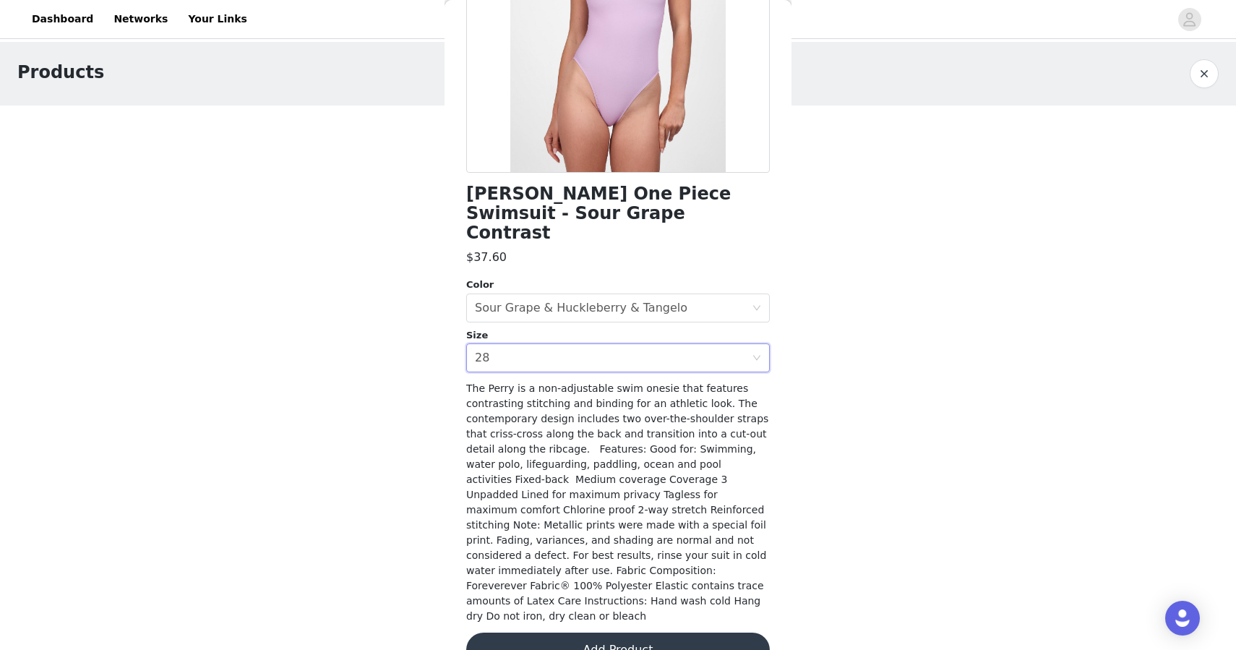
click at [574, 633] on button "Add Product" at bounding box center [618, 650] width 304 height 35
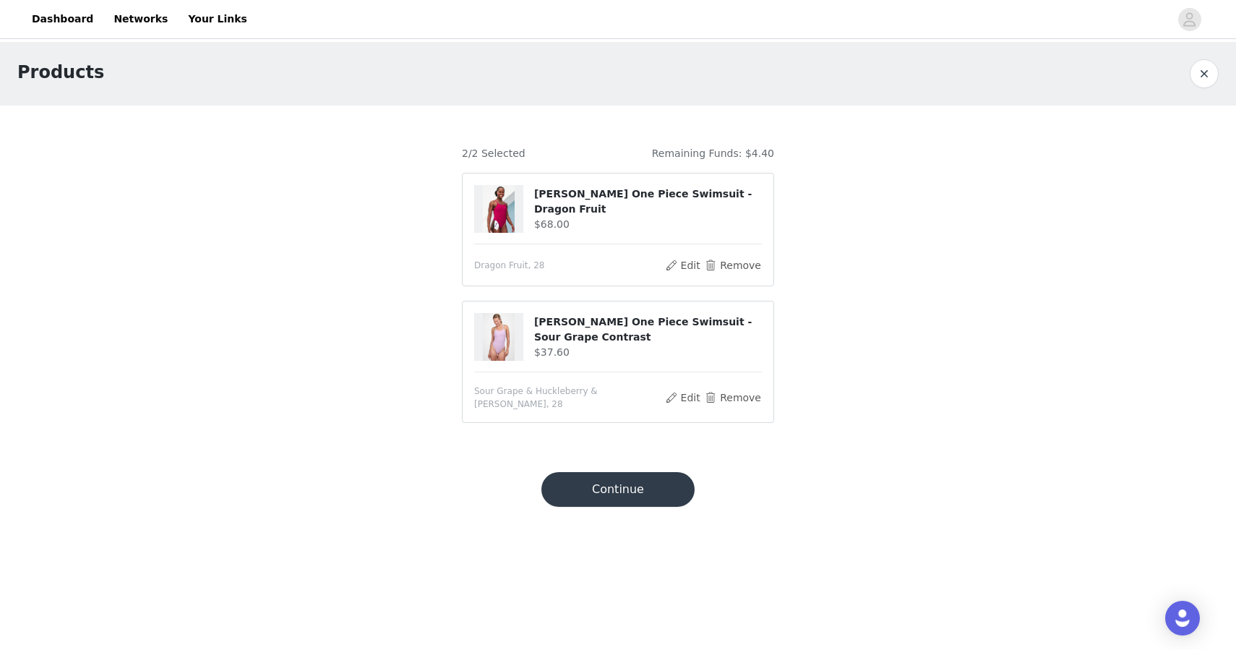
click at [606, 476] on button "Continue" at bounding box center [617, 489] width 153 height 35
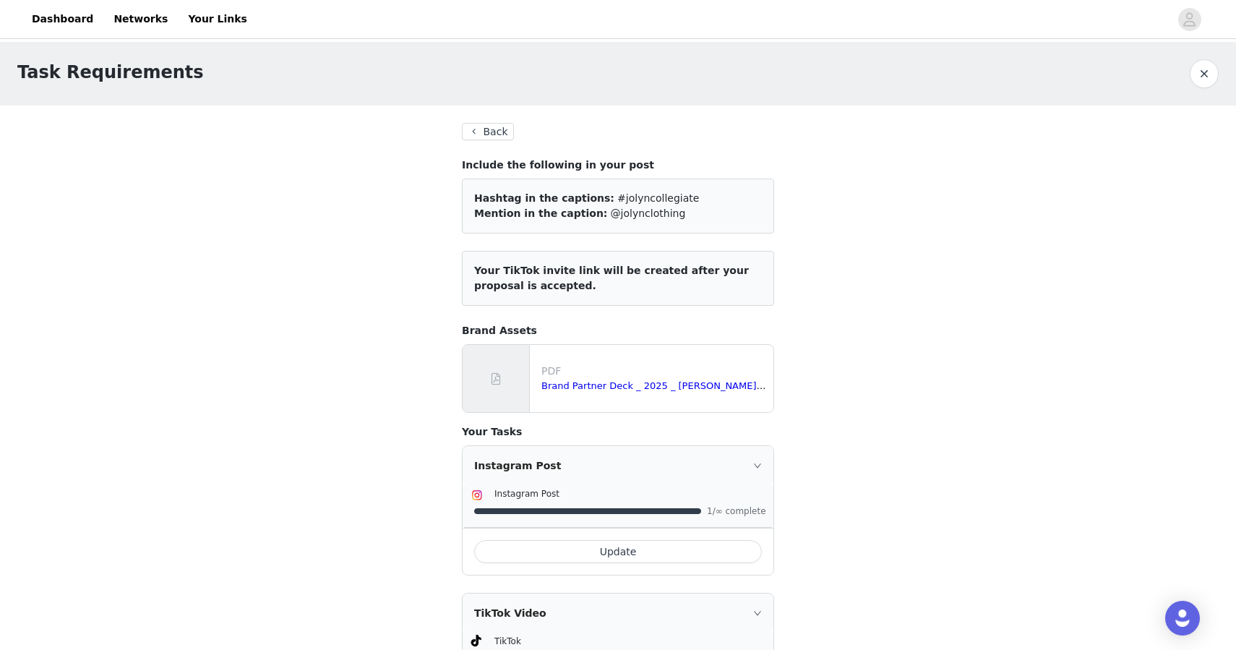
click at [479, 134] on button "Back" at bounding box center [488, 131] width 52 height 17
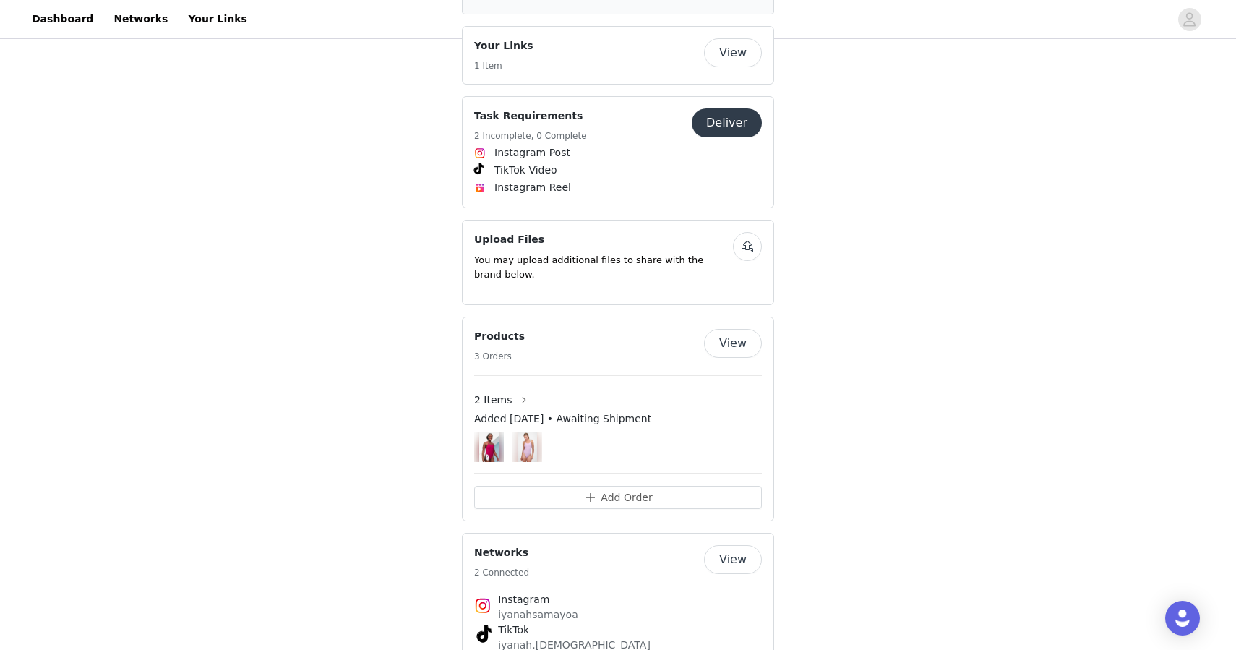
scroll to position [992, 0]
click at [734, 327] on button "View" at bounding box center [733, 341] width 58 height 29
